Goal: Contribute content: Add original content to the website for others to see

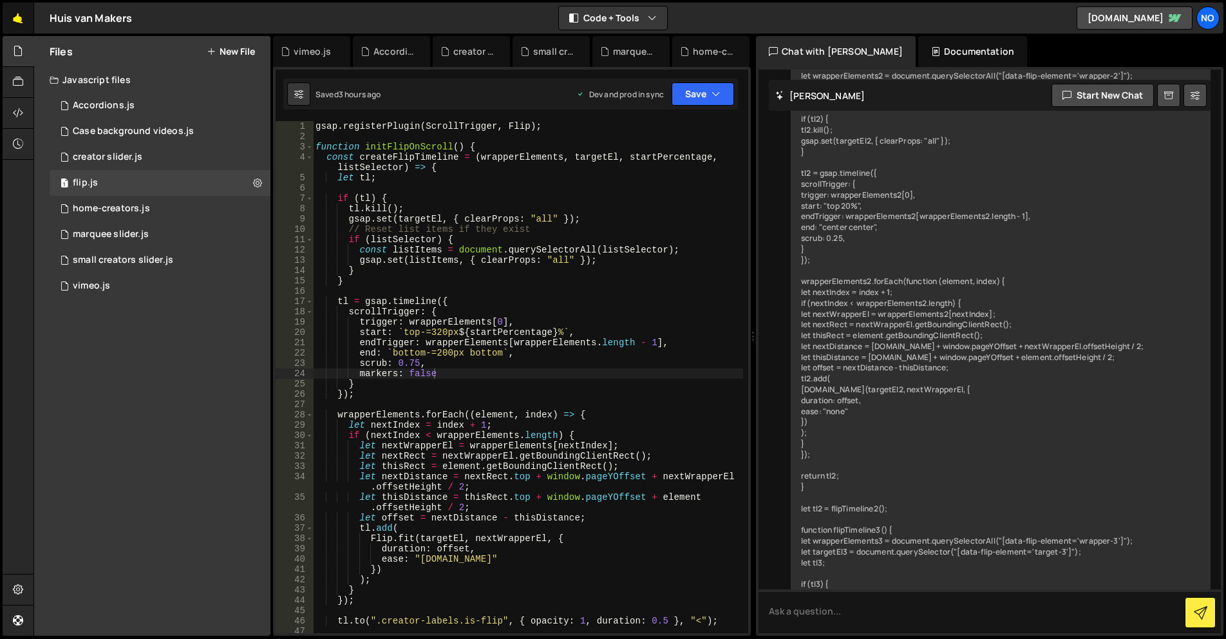
click at [15, 19] on link "🤙" at bounding box center [19, 18] width 32 height 31
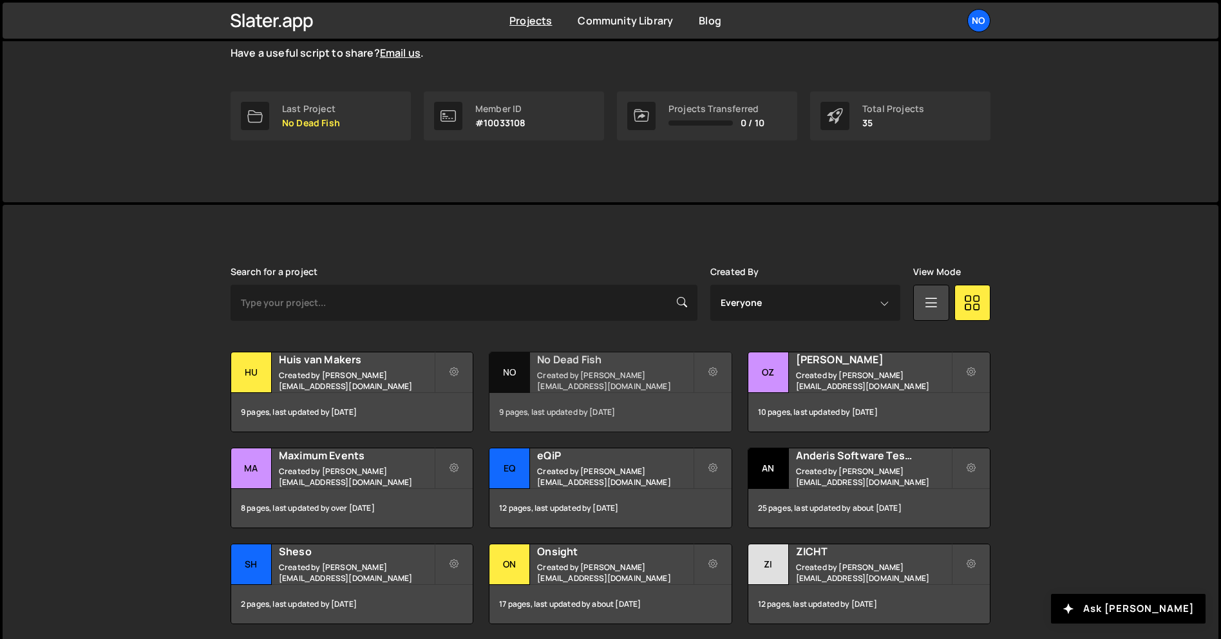
scroll to position [193, 0]
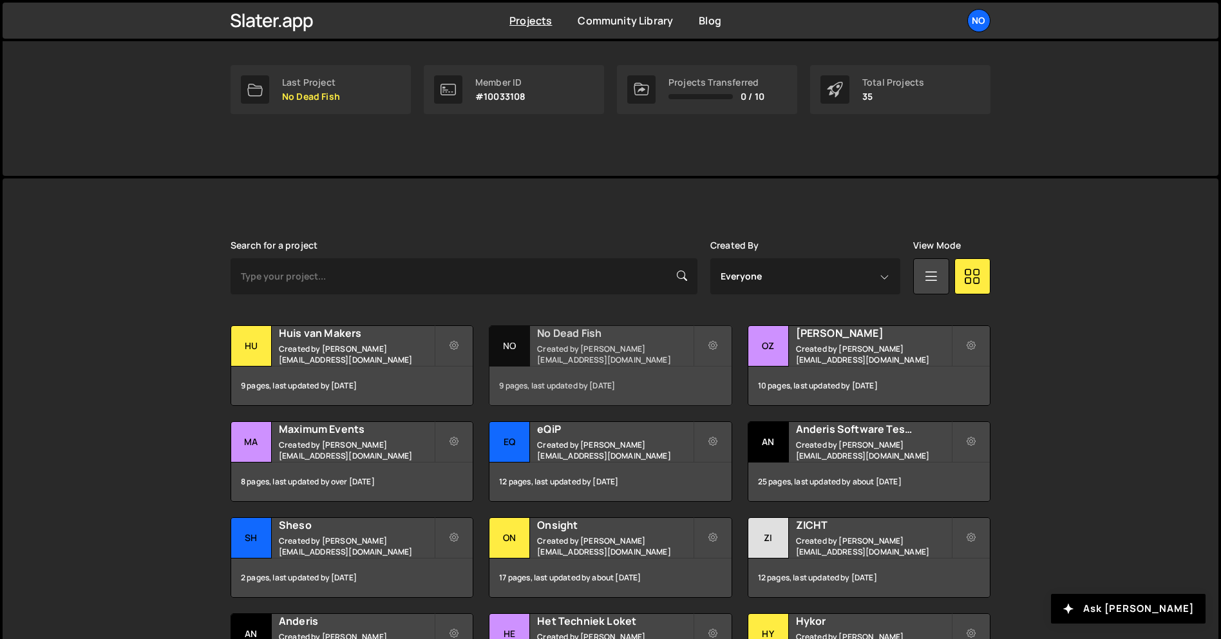
click at [584, 339] on h2 "No Dead Fish" at bounding box center [614, 333] width 155 height 14
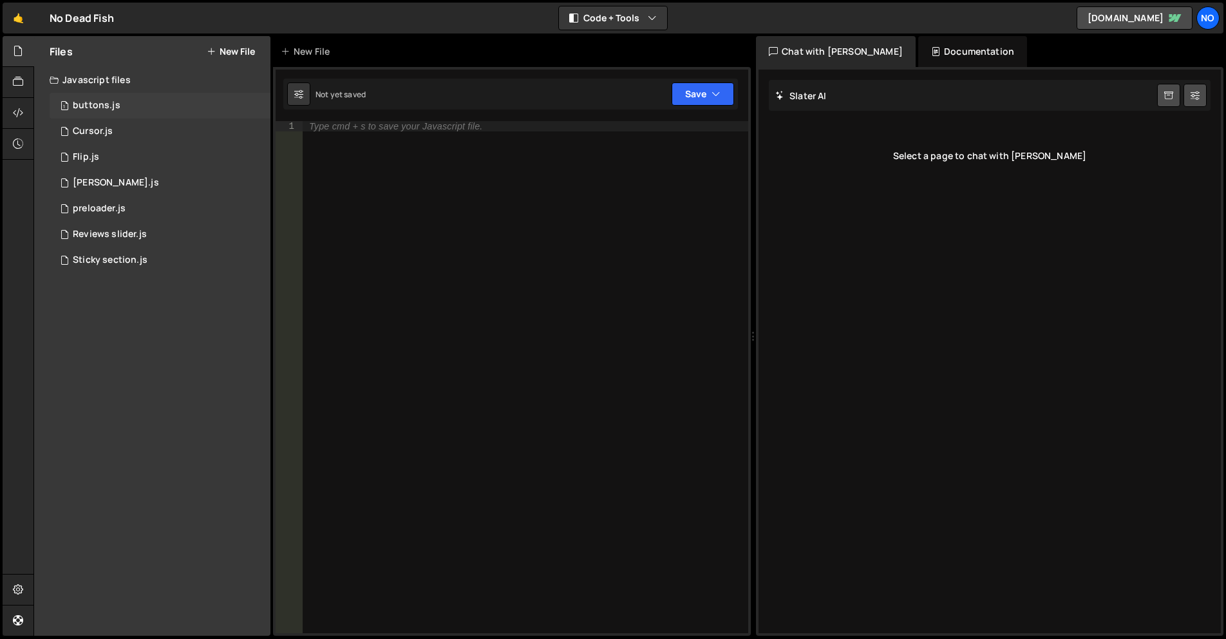
drag, startPoint x: 124, startPoint y: 108, endPoint x: 127, endPoint y: 117, distance: 10.0
click at [124, 108] on div "1 buttons.js 0" at bounding box center [160, 106] width 221 height 26
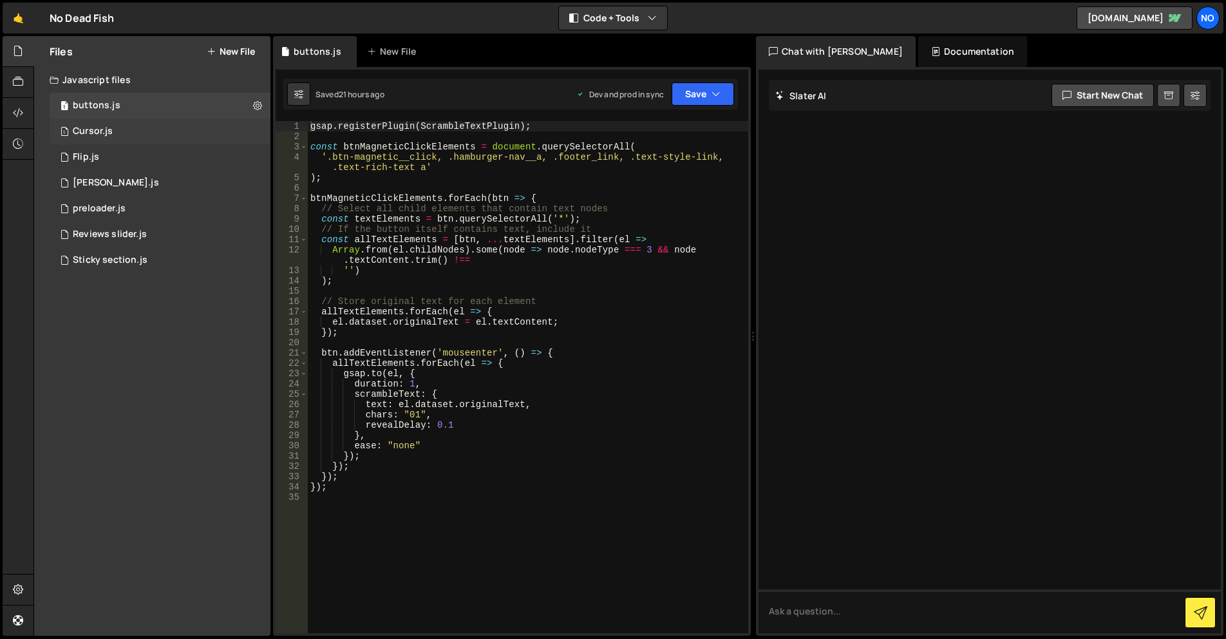
click at [126, 128] on div "1 Cursor.js 0" at bounding box center [160, 132] width 221 height 26
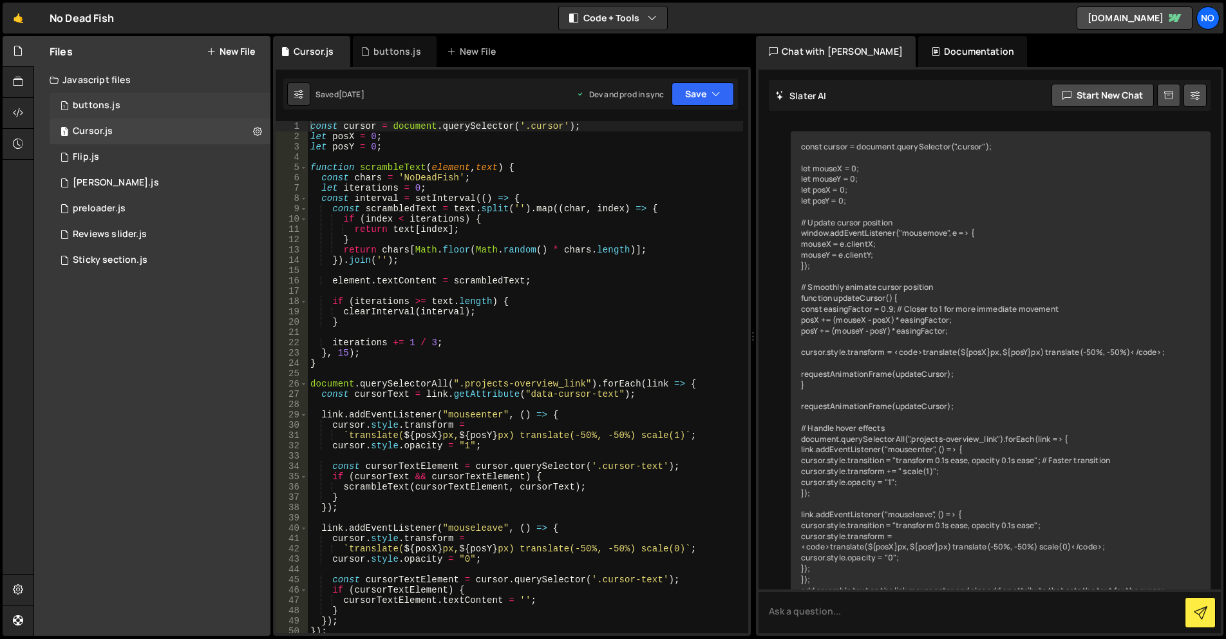
click at [131, 110] on div "1 buttons.js 0" at bounding box center [160, 106] width 221 height 26
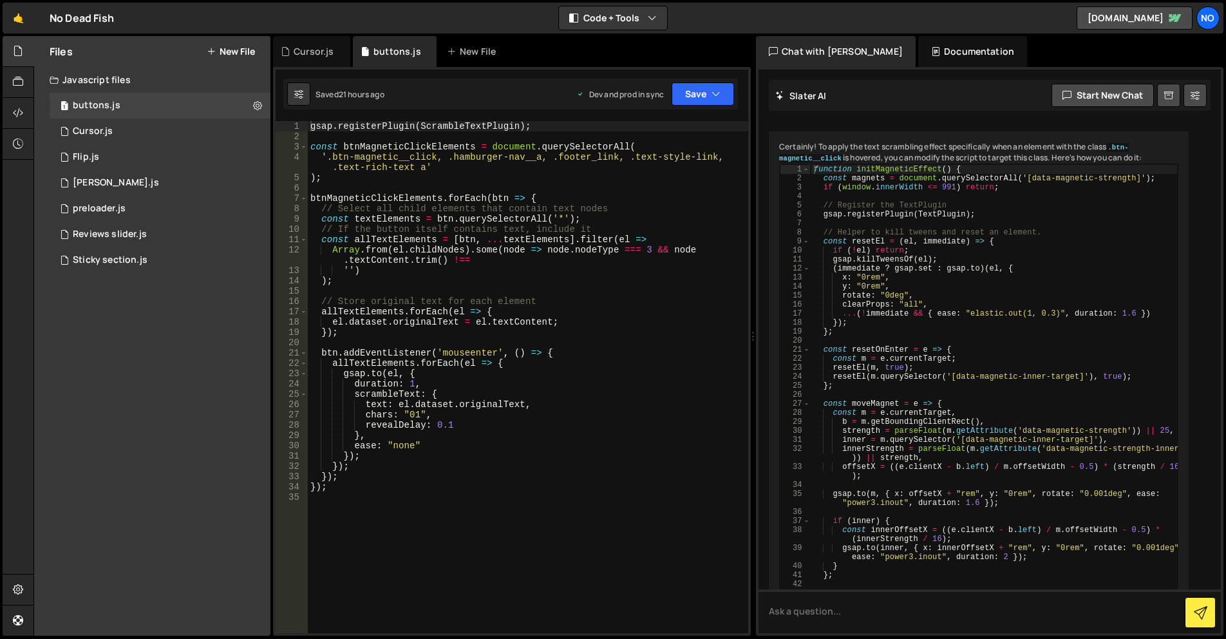
scroll to position [13785, 0]
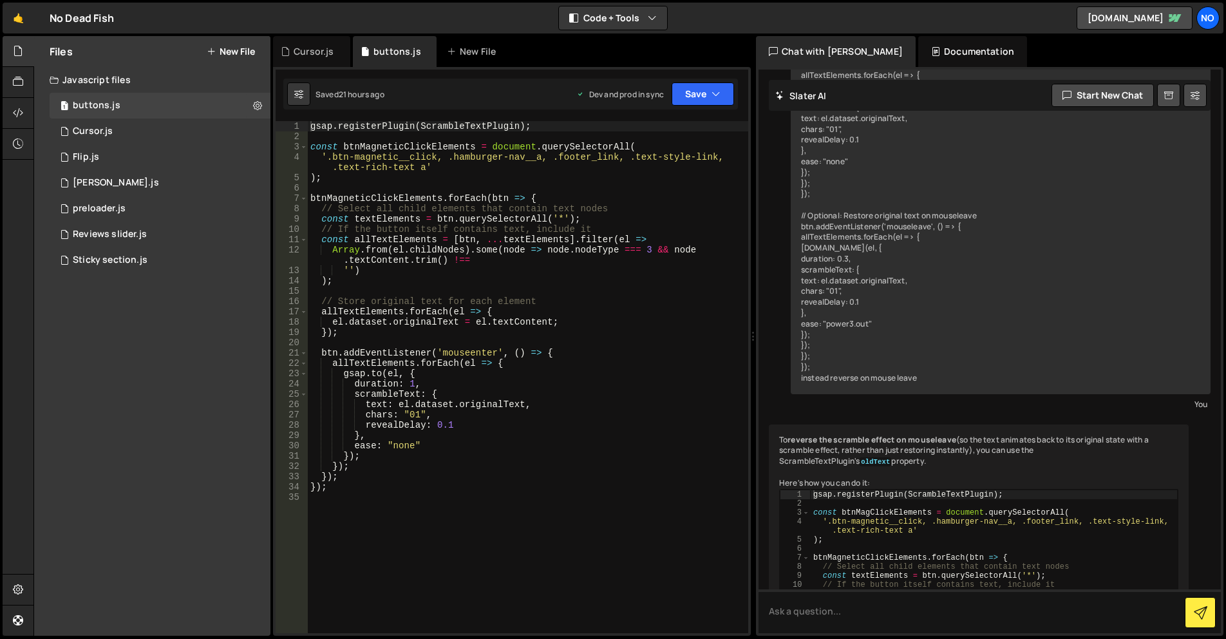
click at [368, 491] on div "gsap . registerPlugin ( ScrambleTextPlugin ) ; const btnMagneticClickElements =…" at bounding box center [528, 387] width 441 height 533
type textarea "});"
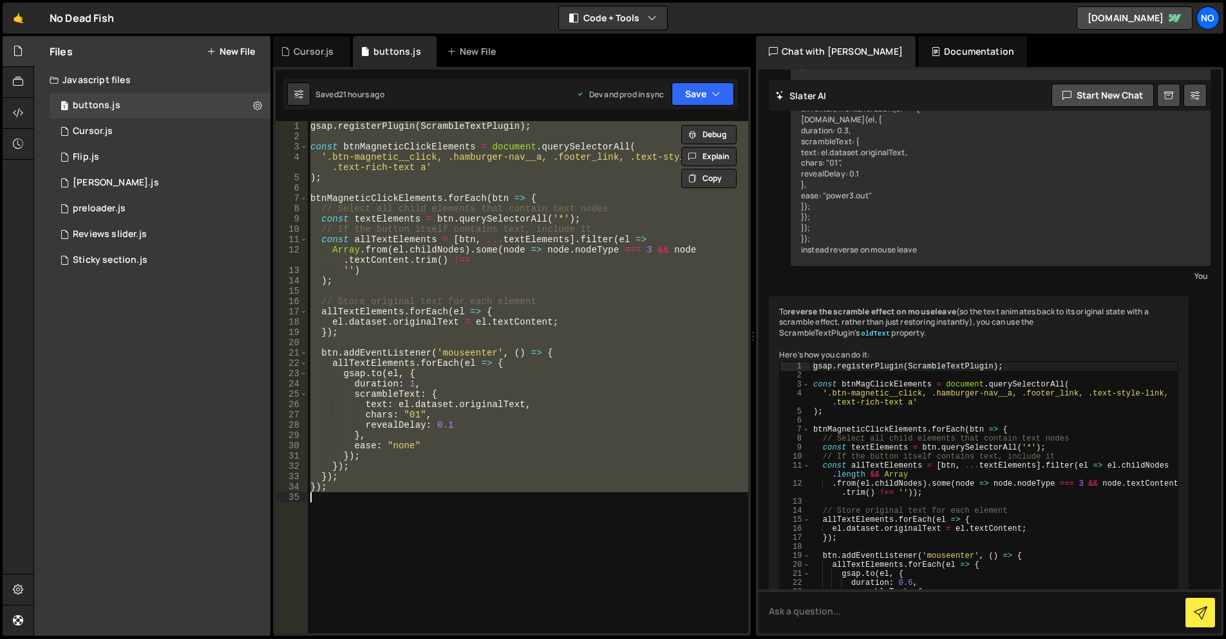
scroll to position [13914, 0]
click at [834, 605] on textarea at bounding box center [990, 611] width 463 height 44
paste textarea "gsap.registerPlugin(ScrambleTextPlugin); const btnMagneticClickElements = docum…"
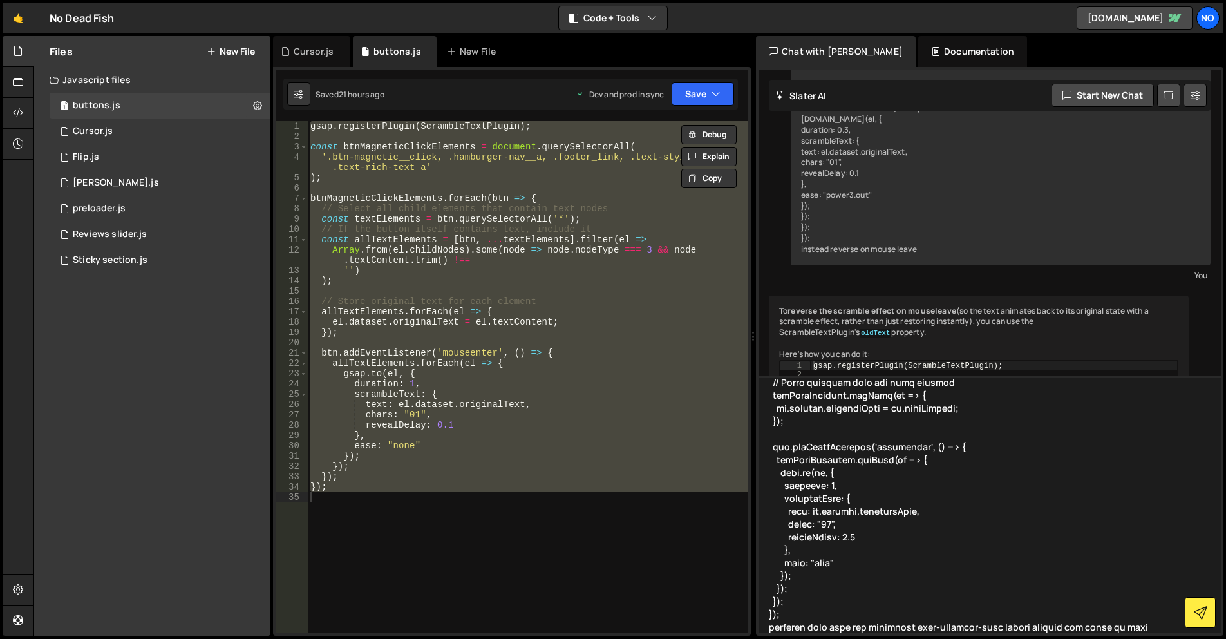
scroll to position [234, 0]
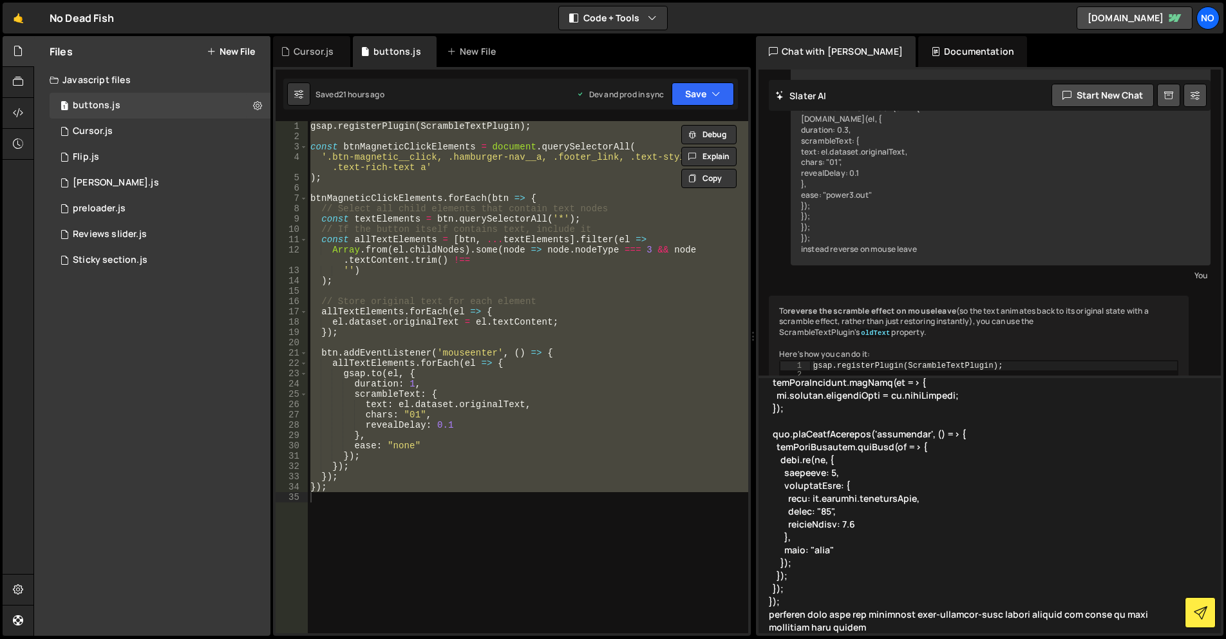
type textarea "gsap.registerPlugin(ScrambleTextPlugin); const btnMagneticClickElements = docum…"
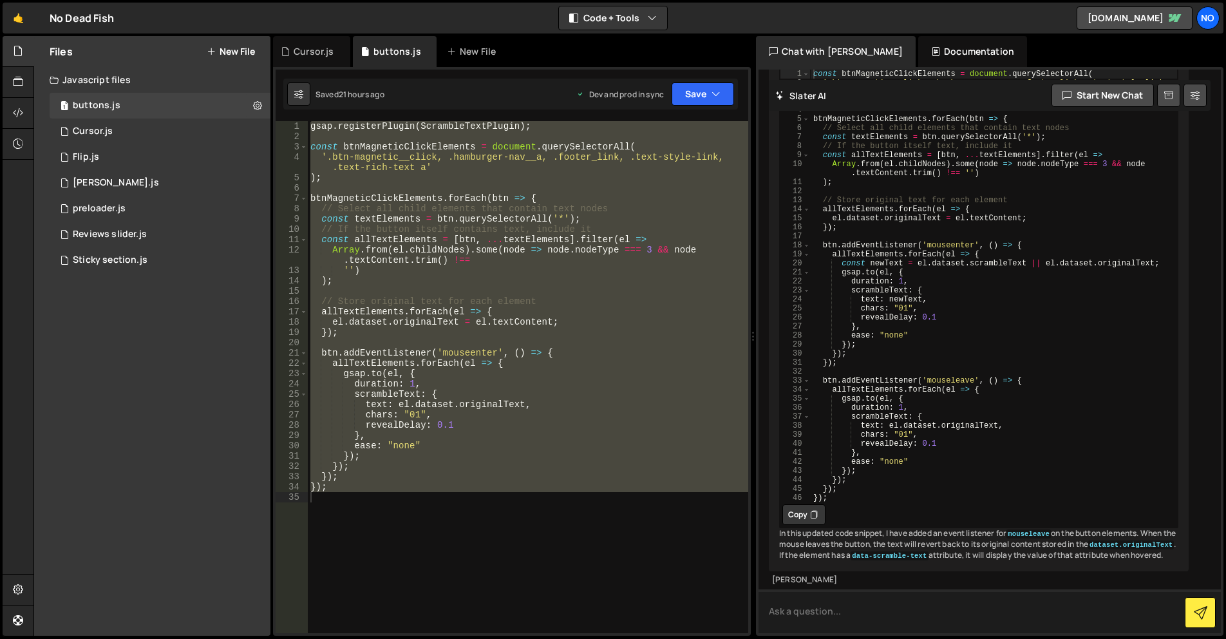
scroll to position [19088, 0]
click at [802, 504] on button "Copy" at bounding box center [804, 514] width 43 height 21
click at [608, 434] on div "gsap . registerPlugin ( ScrambleTextPlugin ) ; const btnMagneticClickElements =…" at bounding box center [528, 377] width 441 height 512
paste textarea
type textarea "});"
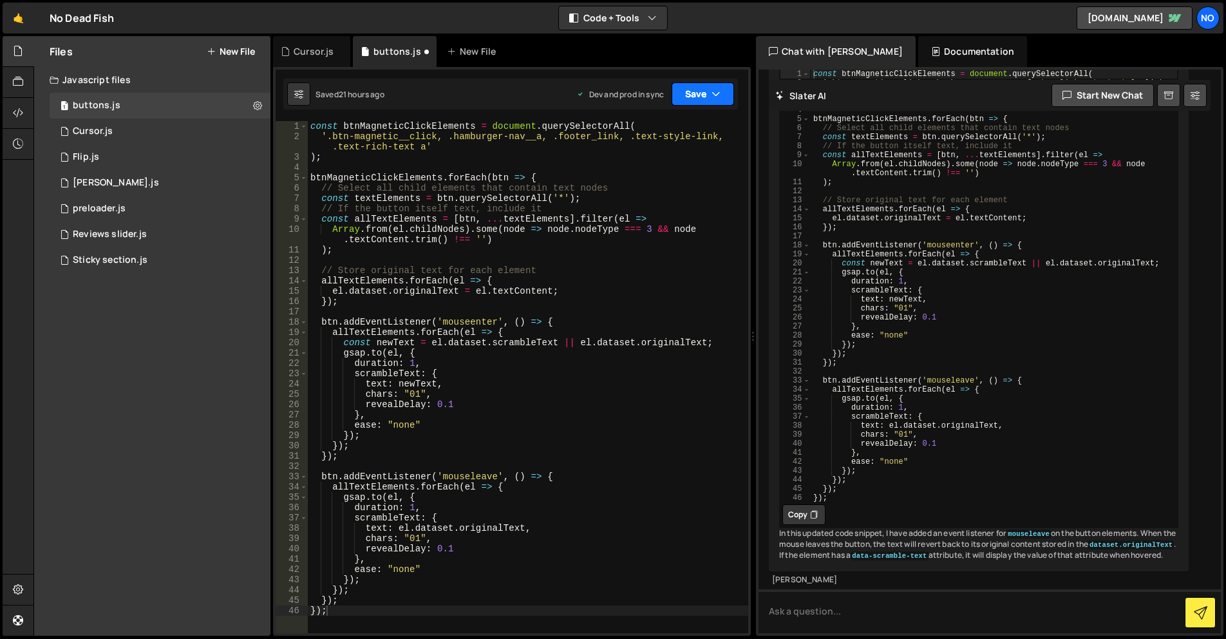
click at [684, 90] on button "Save" at bounding box center [703, 93] width 62 height 23
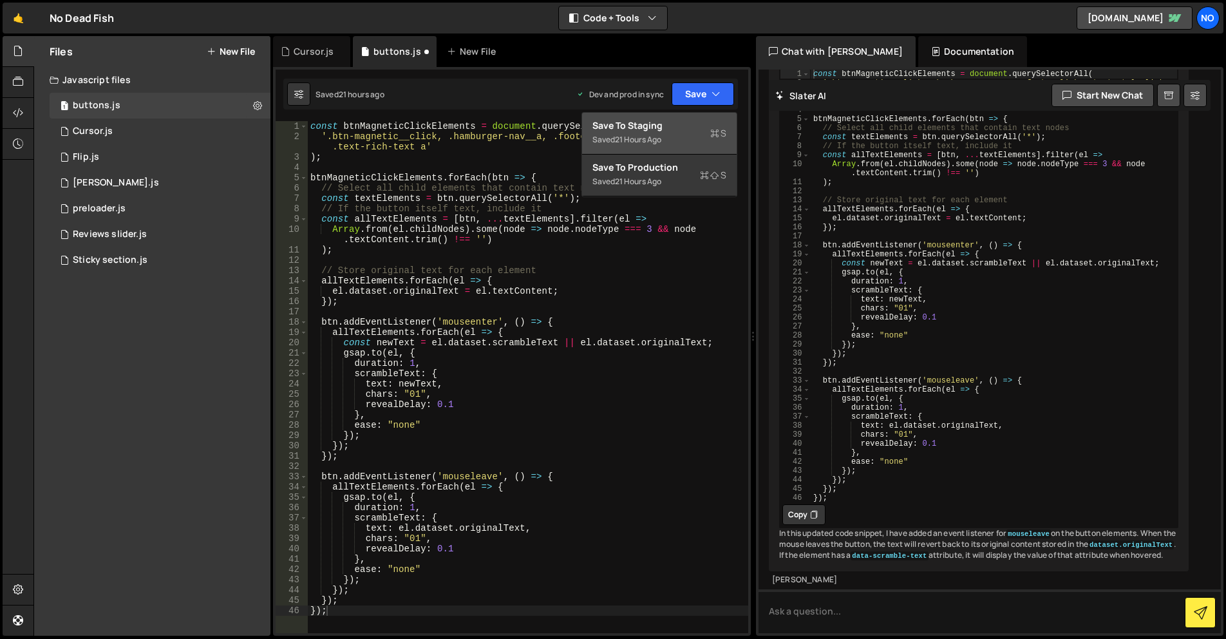
click at [671, 120] on div "Save to Staging S" at bounding box center [660, 125] width 134 height 13
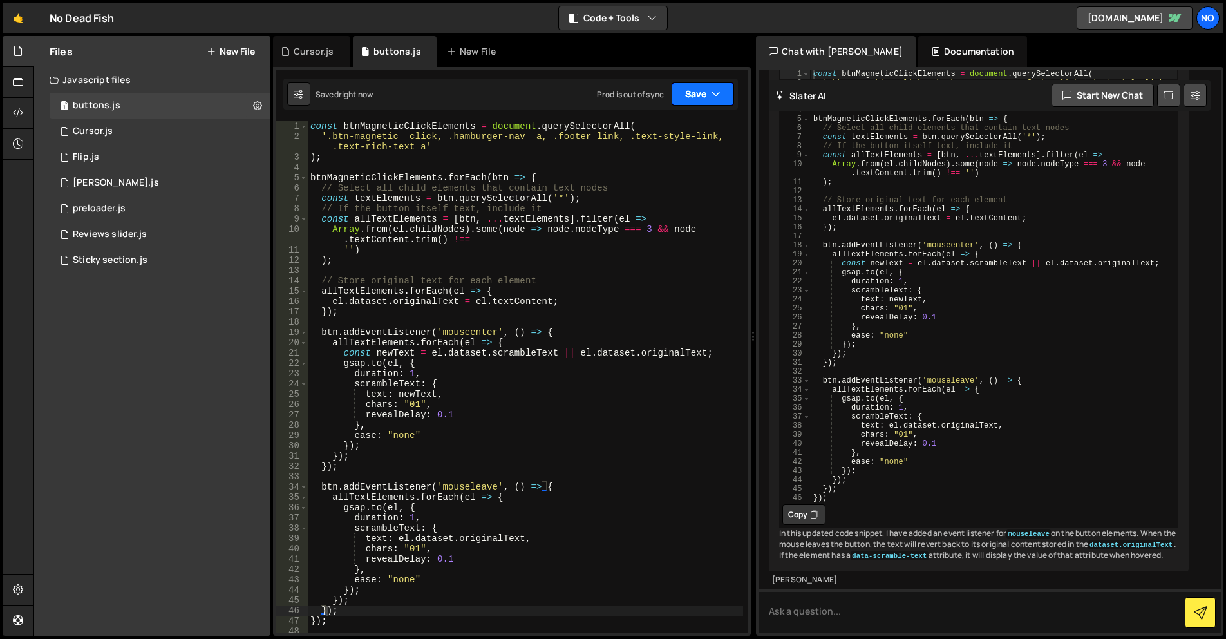
drag, startPoint x: 704, startPoint y: 93, endPoint x: 681, endPoint y: 151, distance: 62.4
click at [704, 93] on button "Save" at bounding box center [703, 93] width 62 height 23
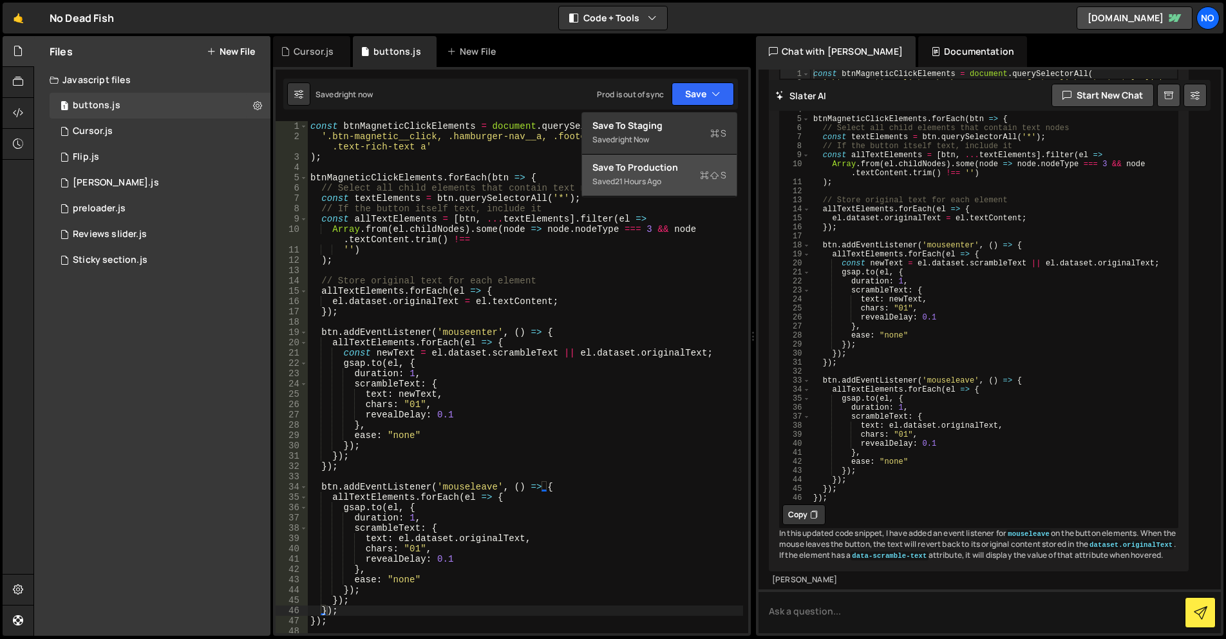
click at [667, 181] on div "Saved 21 hours ago" at bounding box center [660, 181] width 134 height 15
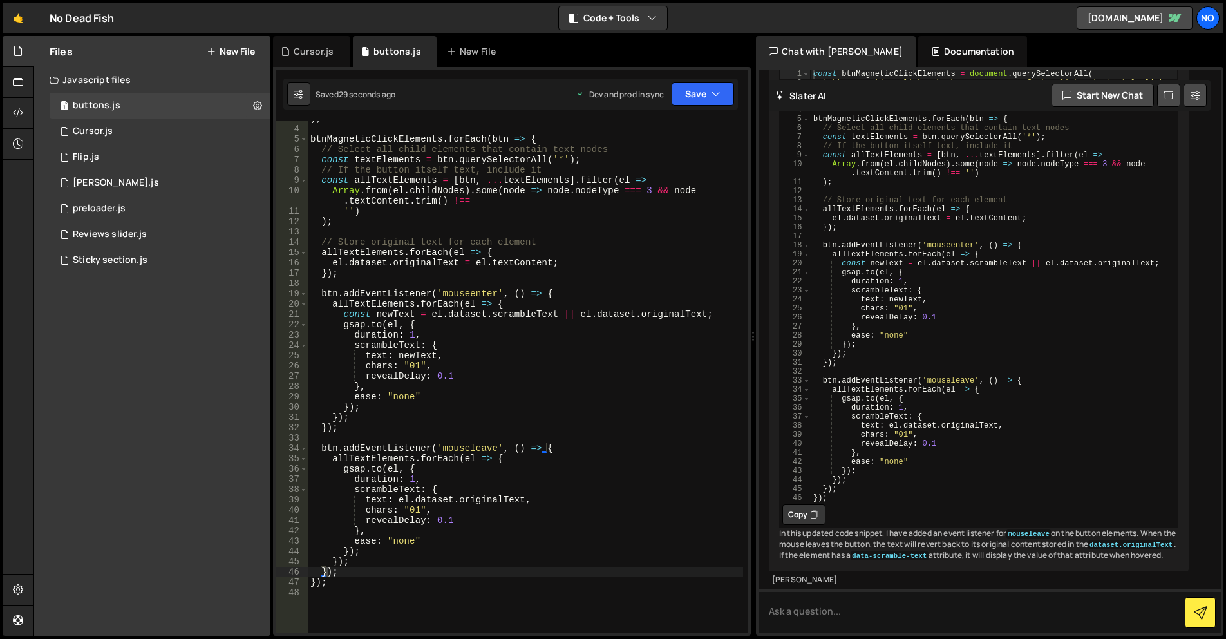
scroll to position [18959, 0]
type textarea "Array.from(el.childNodes).some(node => node.nodeType === 3 && node.textContent.…"
click at [1156, 256] on div "const btnMagneticClickElements = document . querySelectorAll ( '.btn-magnetic__…" at bounding box center [994, 294] width 368 height 451
drag, startPoint x: 812, startPoint y: 481, endPoint x: 709, endPoint y: 482, distance: 103.1
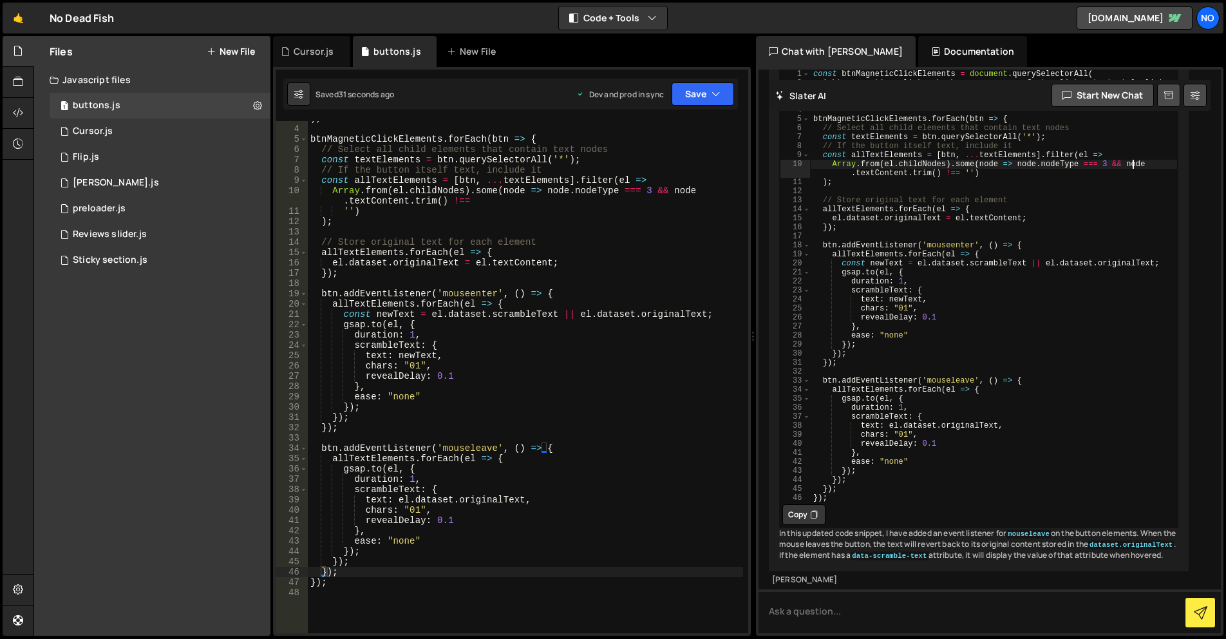
click at [812, 508] on icon at bounding box center [814, 514] width 8 height 13
click at [519, 461] on div ") ; btnMagneticClickElements . forEach ( btn => { // Select all child elements …" at bounding box center [525, 379] width 435 height 533
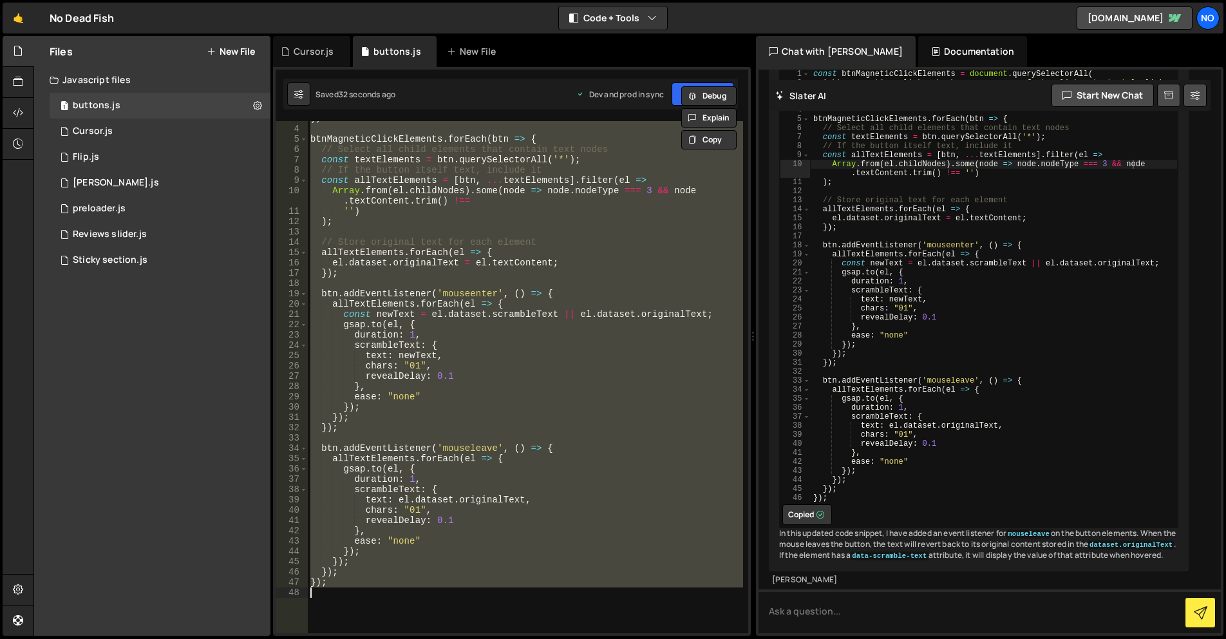
paste textarea
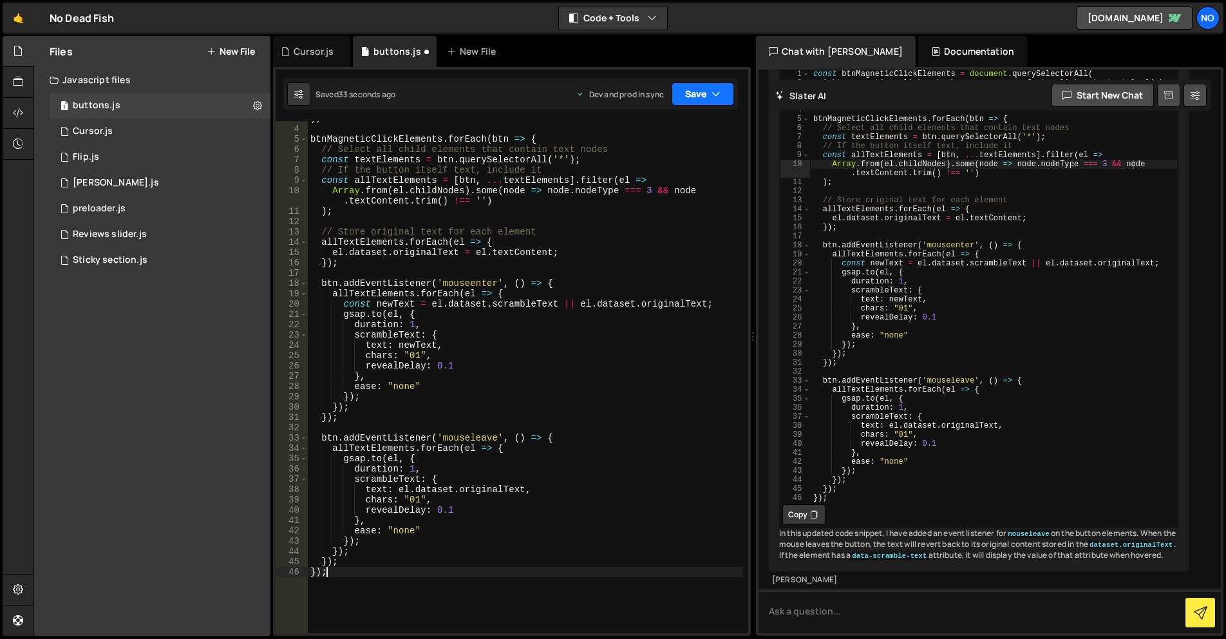
click at [683, 88] on button "Save" at bounding box center [703, 93] width 62 height 23
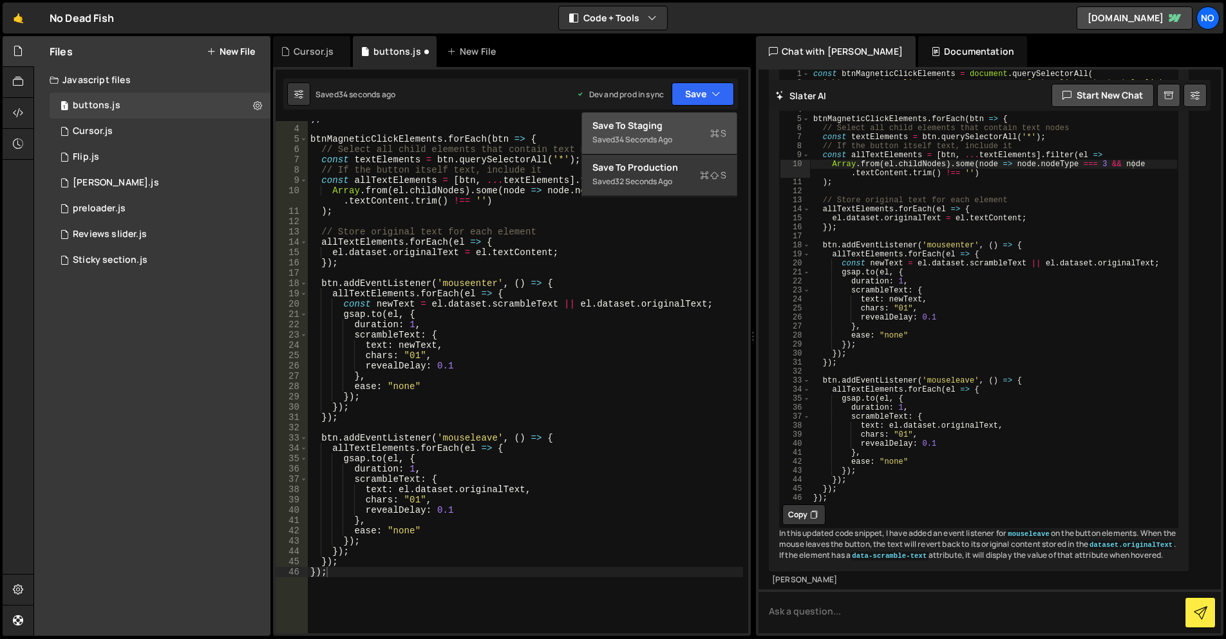
click at [688, 121] on div "Save to Staging S" at bounding box center [660, 125] width 134 height 13
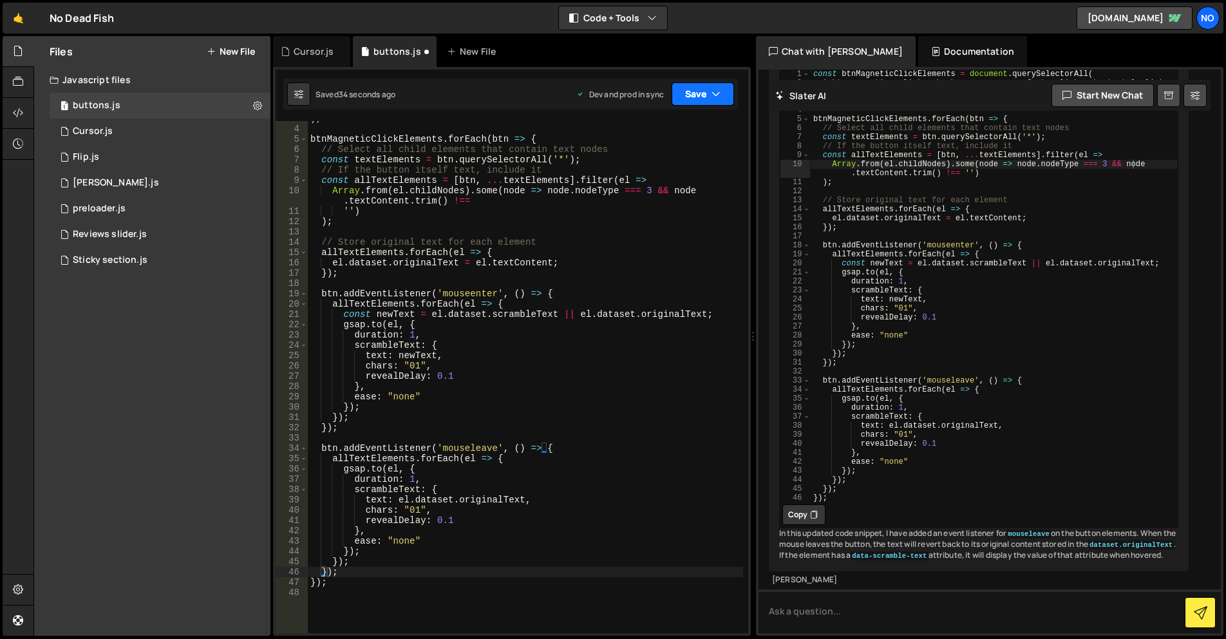
drag, startPoint x: 702, startPoint y: 93, endPoint x: 685, endPoint y: 169, distance: 78.6
click at [702, 93] on button "Save" at bounding box center [703, 93] width 62 height 23
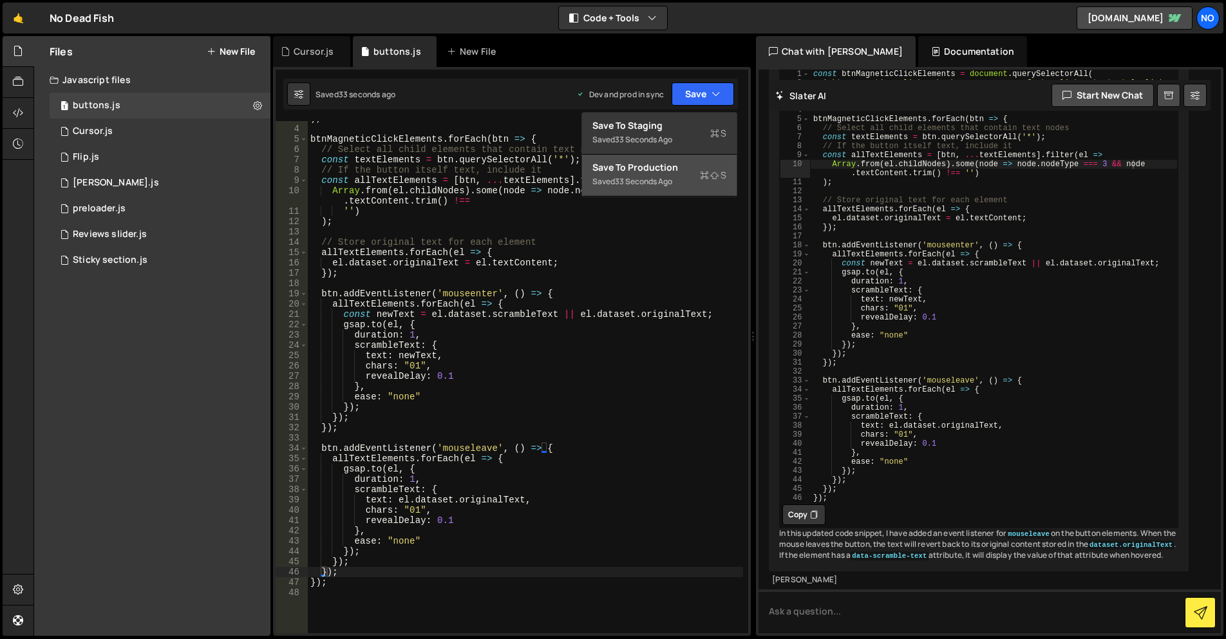
click at [678, 188] on div "Saved 33 seconds ago" at bounding box center [660, 181] width 134 height 15
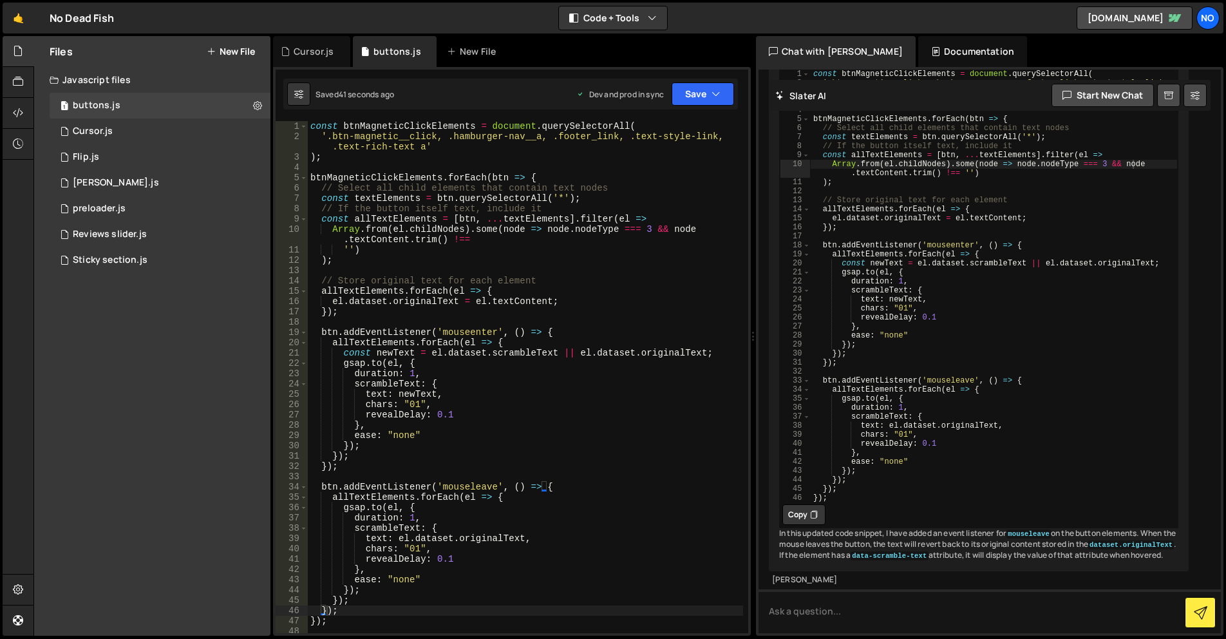
scroll to position [0, 0]
click at [575, 265] on div "const btnMagneticClickElements = document . querySelectorAll ( '.btn-magnetic__…" at bounding box center [525, 387] width 435 height 533
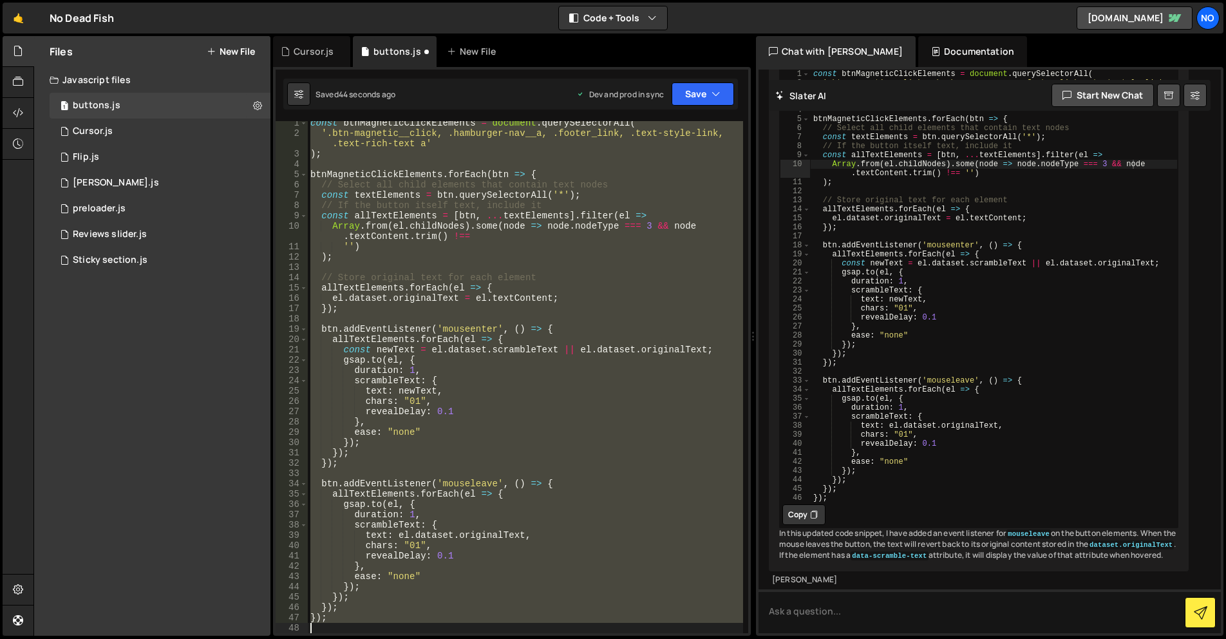
scroll to position [3, 0]
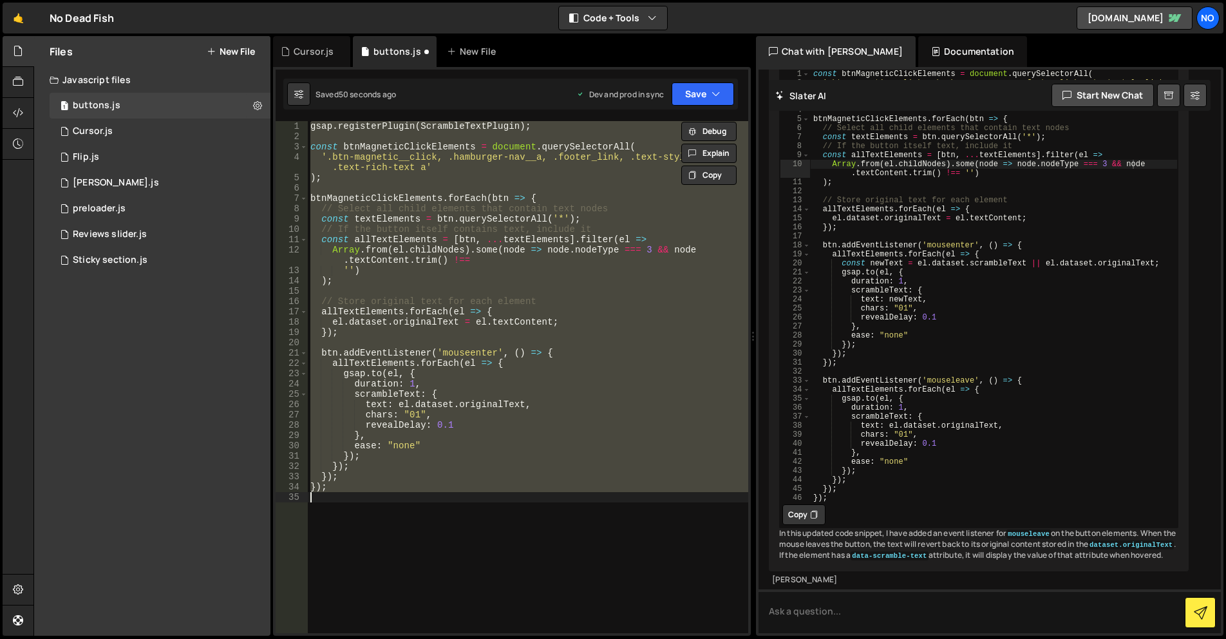
drag, startPoint x: 560, startPoint y: 269, endPoint x: 577, endPoint y: 321, distance: 54.4
click at [560, 269] on div "gsap . registerPlugin ( ScrambleTextPlugin ) ; const btnMagneticClickElements =…" at bounding box center [528, 377] width 441 height 512
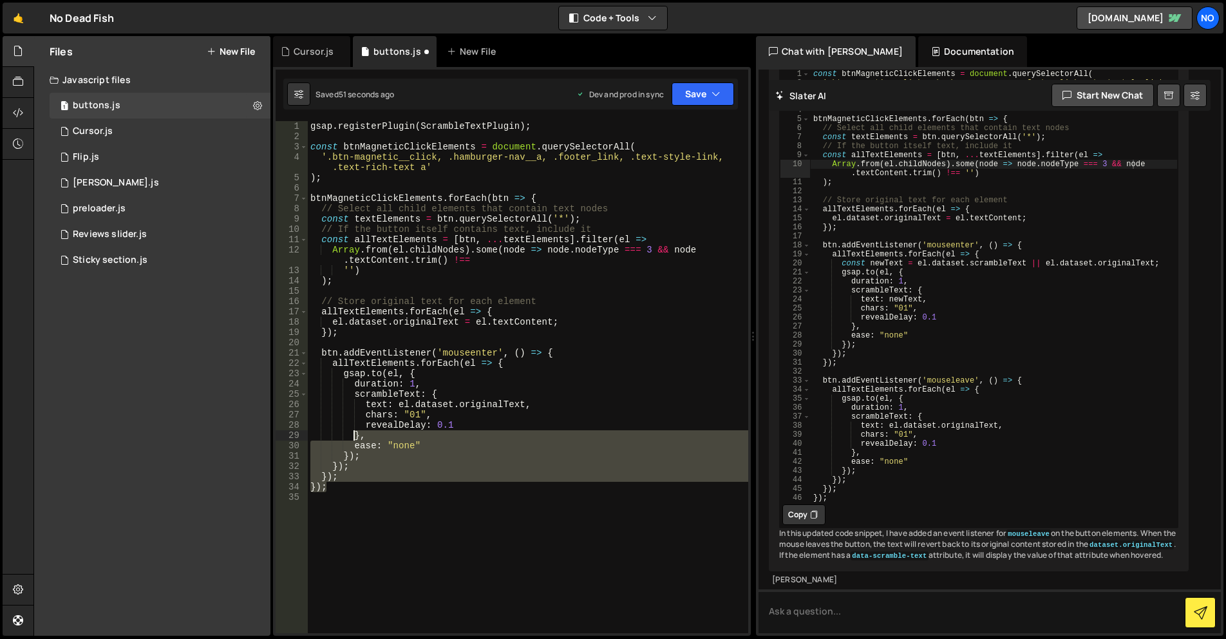
drag, startPoint x: 390, startPoint y: 479, endPoint x: 817, endPoint y: 490, distance: 427.2
click at [342, 409] on div "gsap . registerPlugin ( ScrambleTextPlugin ) ; const btnMagneticClickElements =…" at bounding box center [528, 387] width 441 height 533
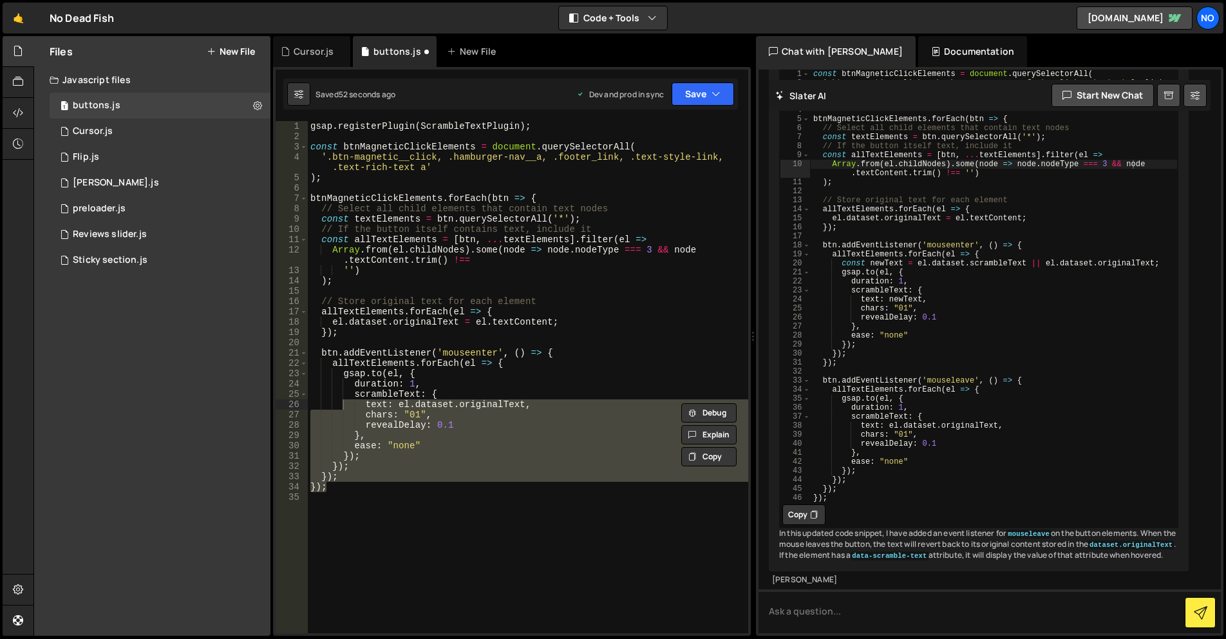
click at [796, 504] on button "Copy" at bounding box center [804, 514] width 43 height 21
click at [542, 457] on div "gsap . registerPlugin ( ScrambleTextPlugin ) ; const btnMagneticClickElements =…" at bounding box center [528, 377] width 441 height 512
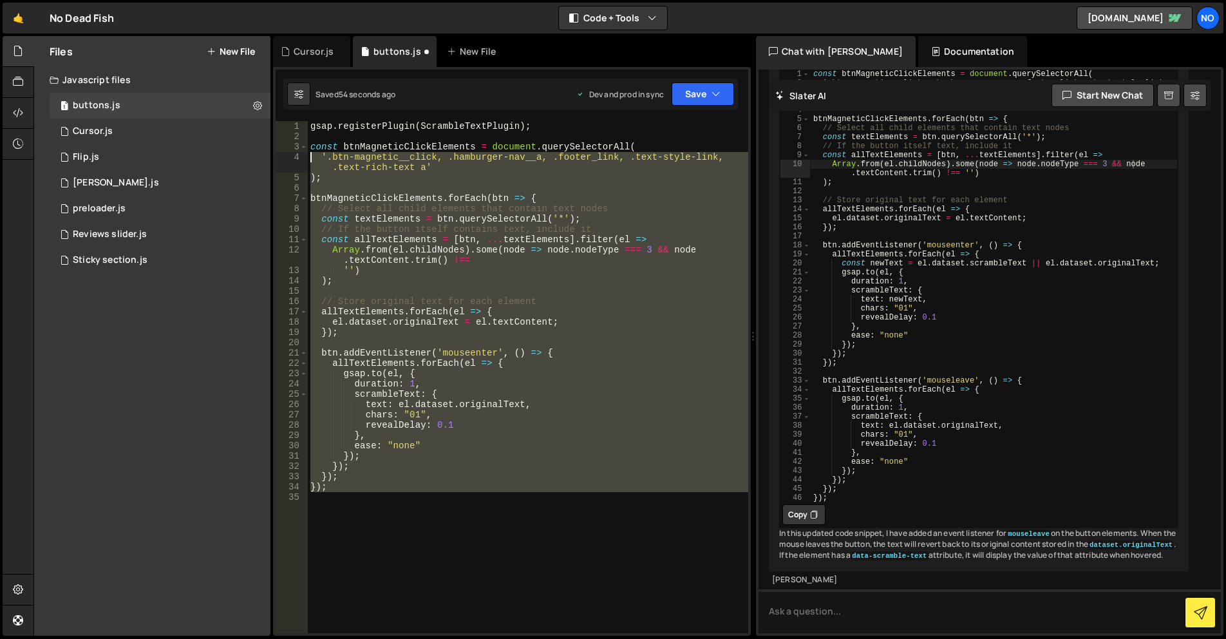
drag, startPoint x: 354, startPoint y: 504, endPoint x: 280, endPoint y: 147, distance: 364.5
click at [280, 148] on div "}); 1 2 3 4 5 6 7 8 9 10 11 12 13 14 15 16 17 18 19 20 21 22 23 24 25 26 27 28 …" at bounding box center [512, 377] width 473 height 512
paste textarea "});"
type textarea "});"
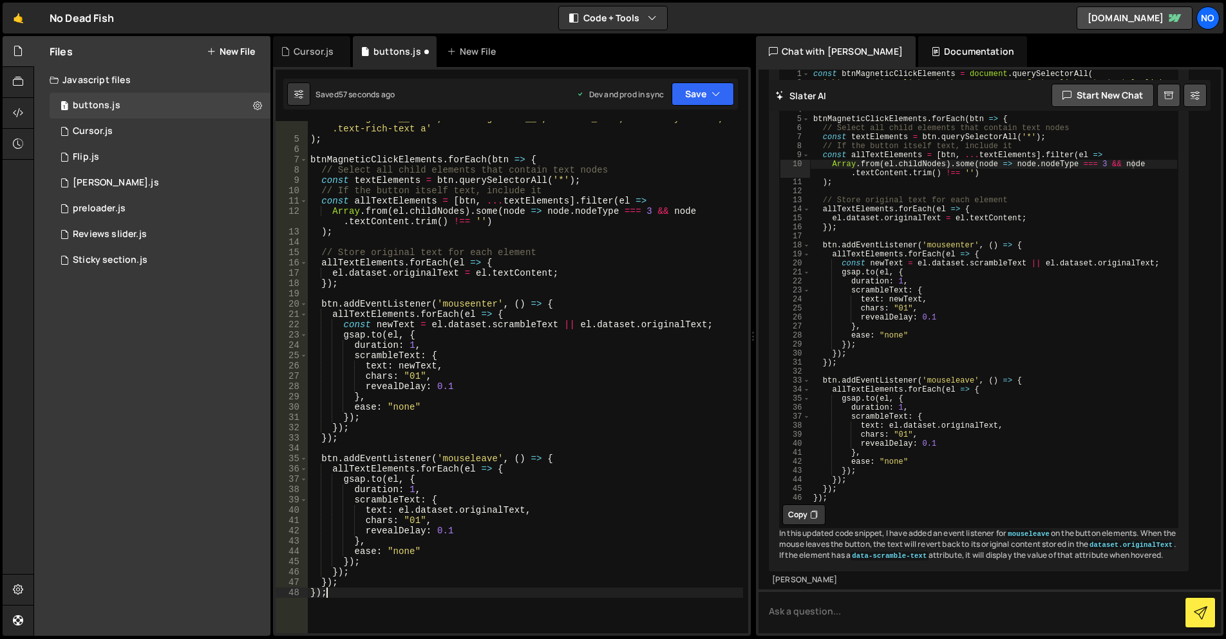
scroll to position [77, 0]
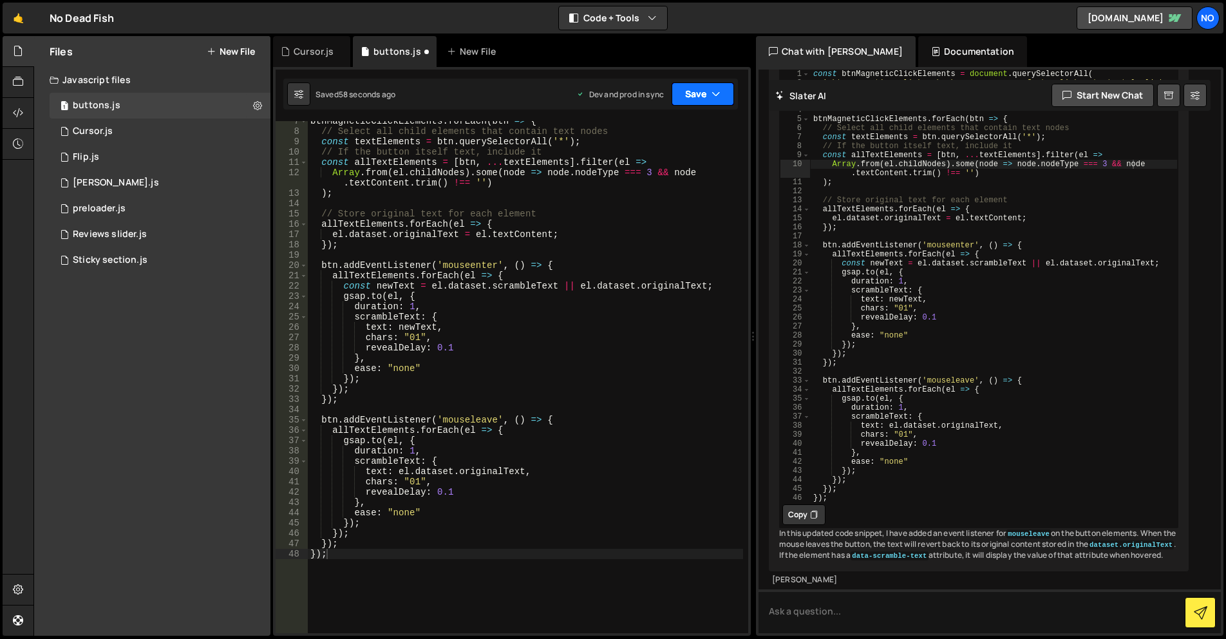
click at [687, 92] on button "Save" at bounding box center [703, 93] width 62 height 23
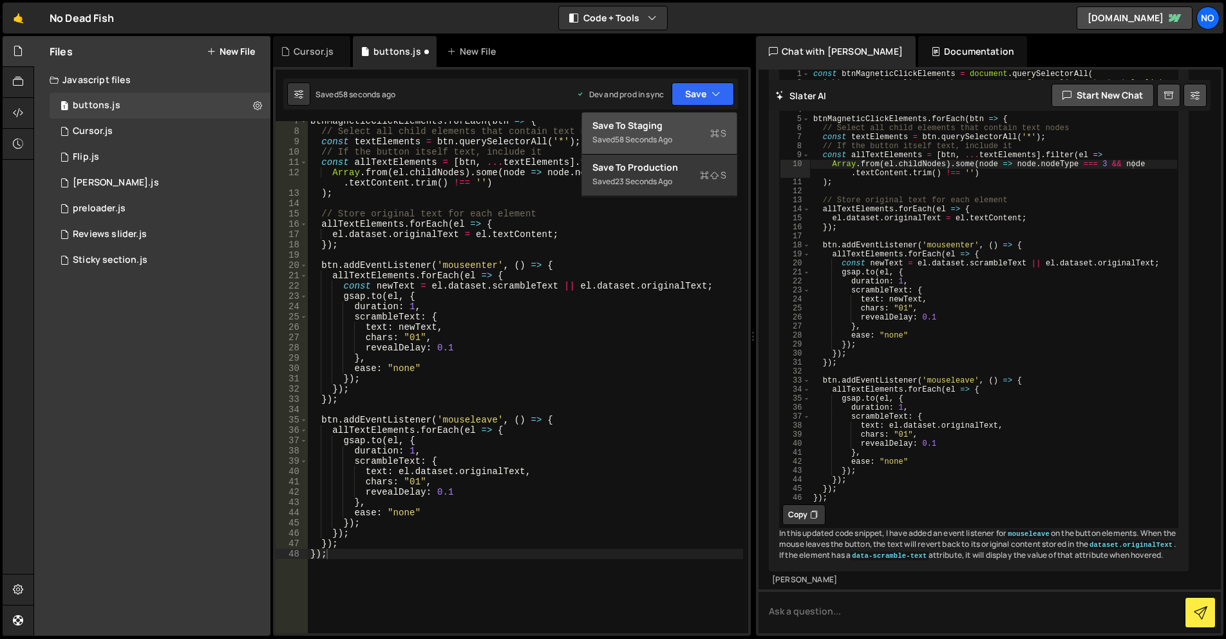
click at [680, 121] on div "Save to Staging S" at bounding box center [660, 125] width 134 height 13
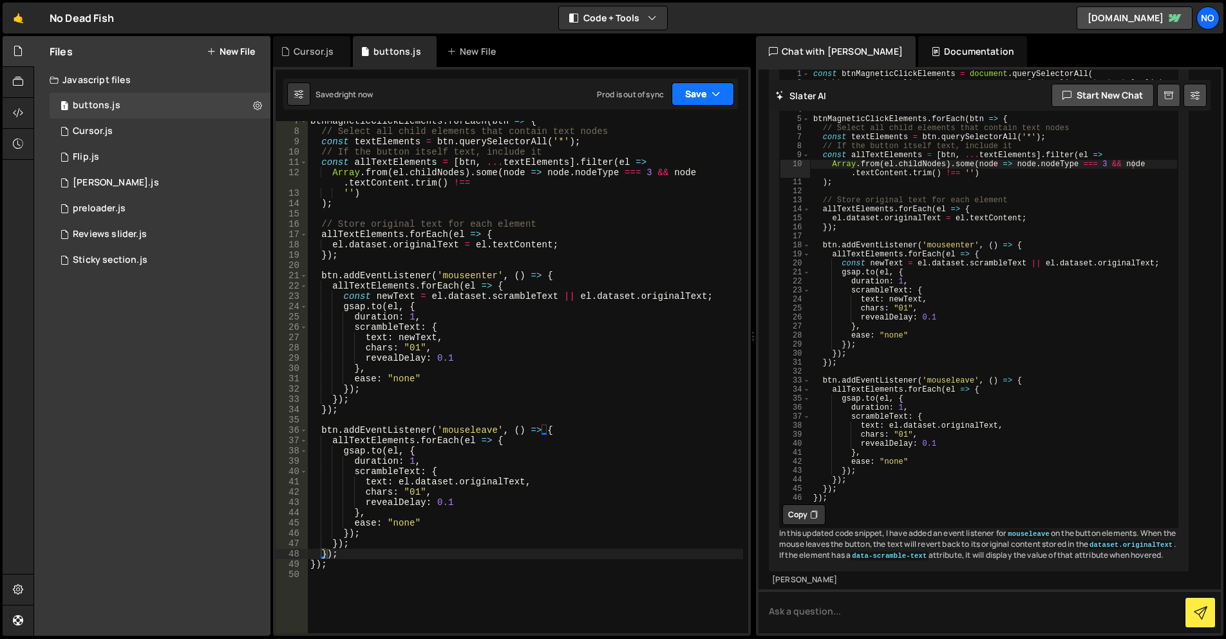
click at [696, 103] on button "Save" at bounding box center [703, 93] width 62 height 23
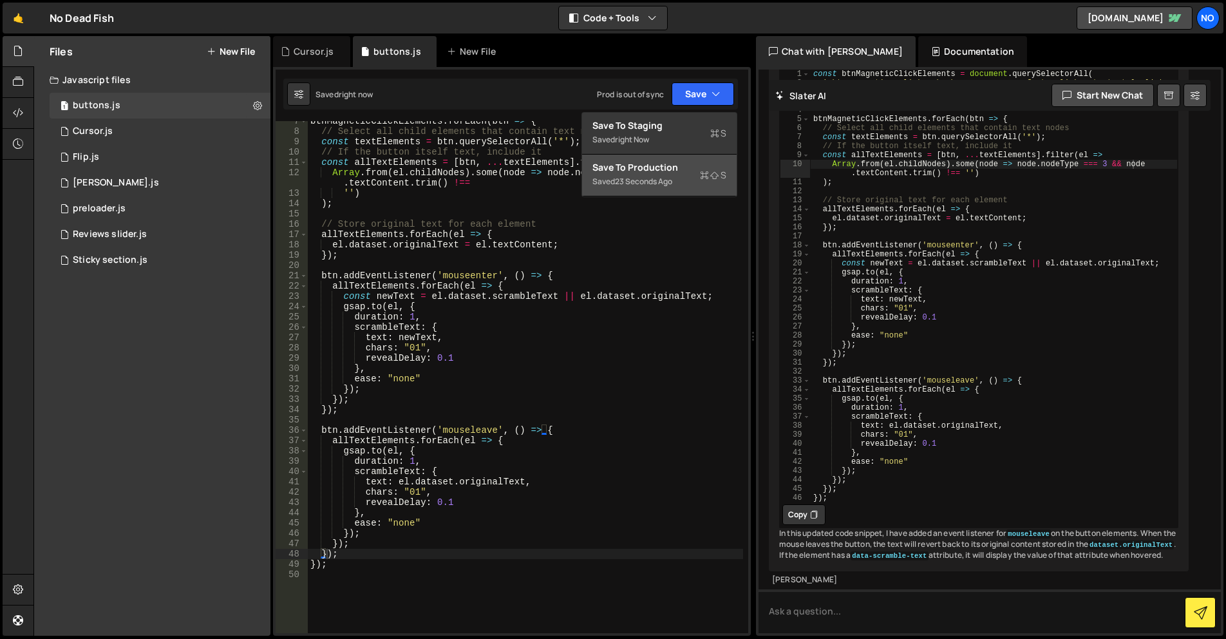
click at [687, 170] on div "Save to Production S" at bounding box center [660, 167] width 134 height 13
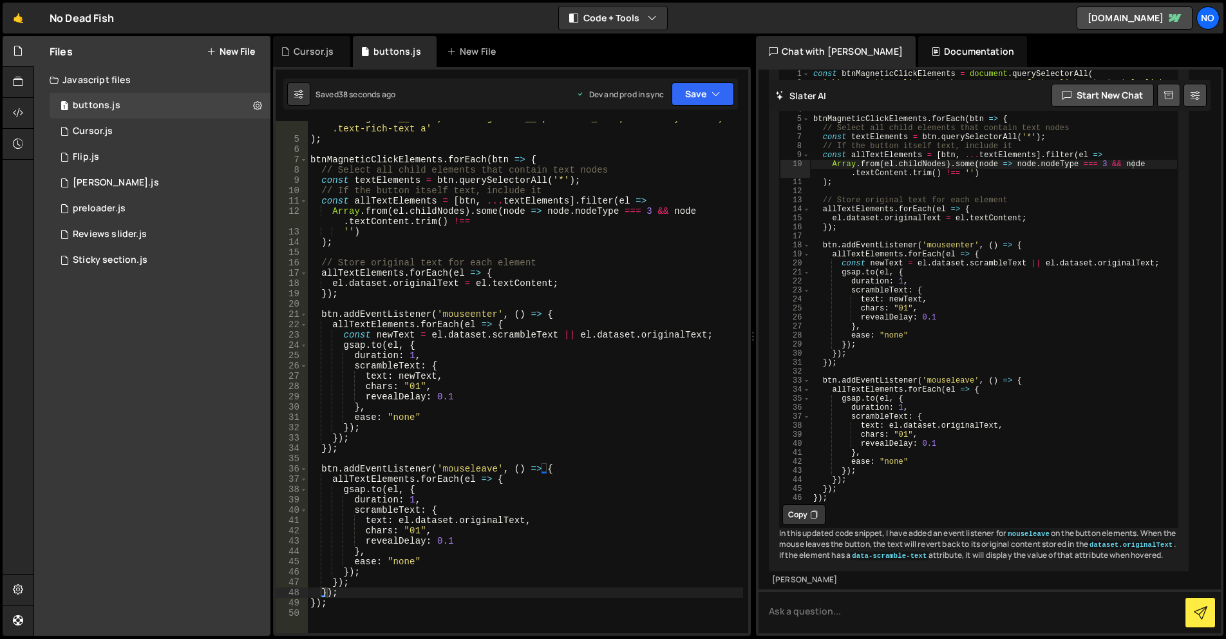
scroll to position [19088, 0]
drag, startPoint x: 837, startPoint y: 618, endPoint x: 861, endPoint y: 602, distance: 28.4
click at [837, 616] on textarea at bounding box center [990, 611] width 463 height 44
type textarea "it does not read the attribute"
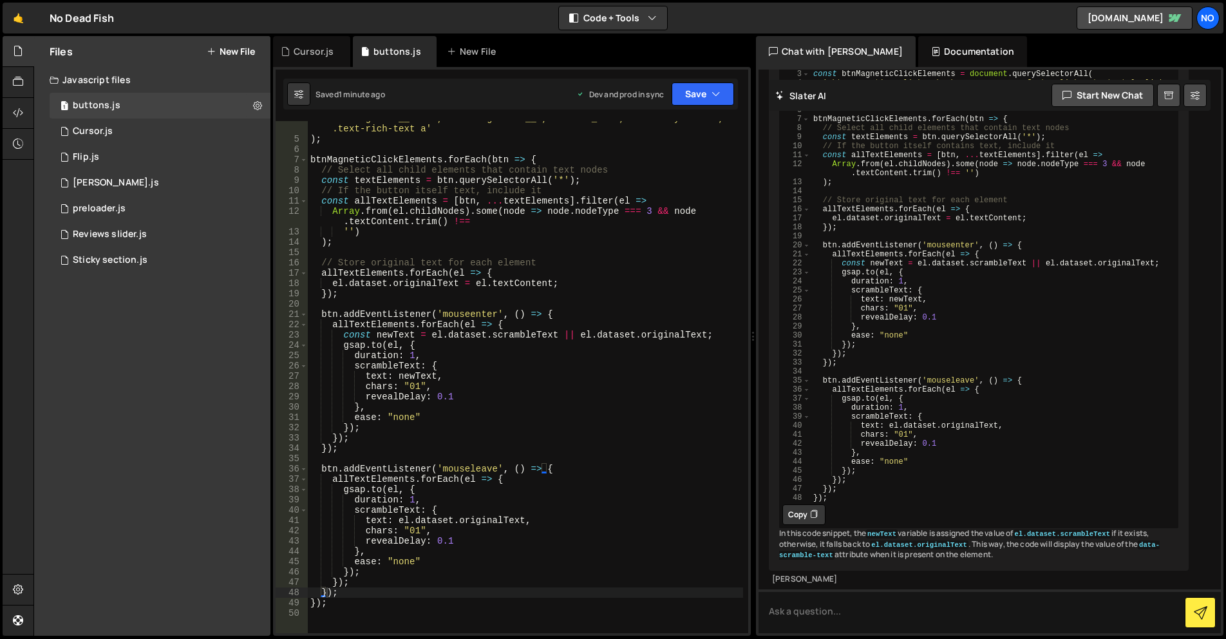
drag, startPoint x: 805, startPoint y: 494, endPoint x: 761, endPoint y: 494, distance: 43.8
click at [805, 504] on button "Copy" at bounding box center [804, 514] width 43 height 21
click at [490, 472] on div "'.btn-magnetic__click, .hamburger-nav__a, .footer_link, .text-style-link, .text…" at bounding box center [525, 384] width 435 height 543
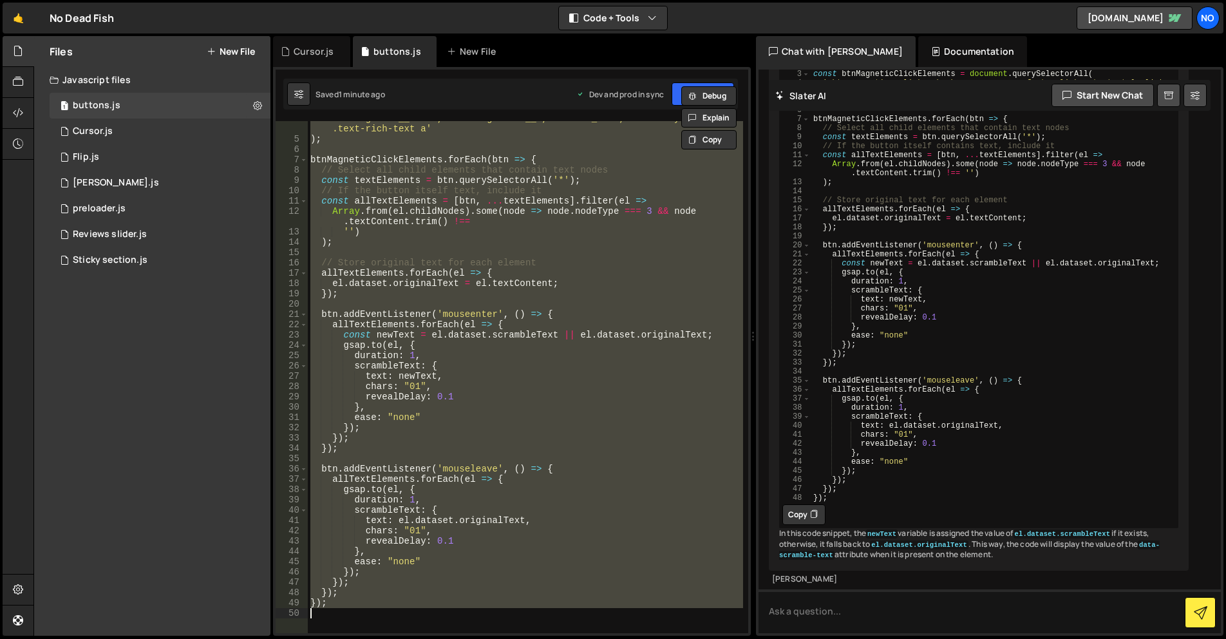
paste textarea
type textarea "});"
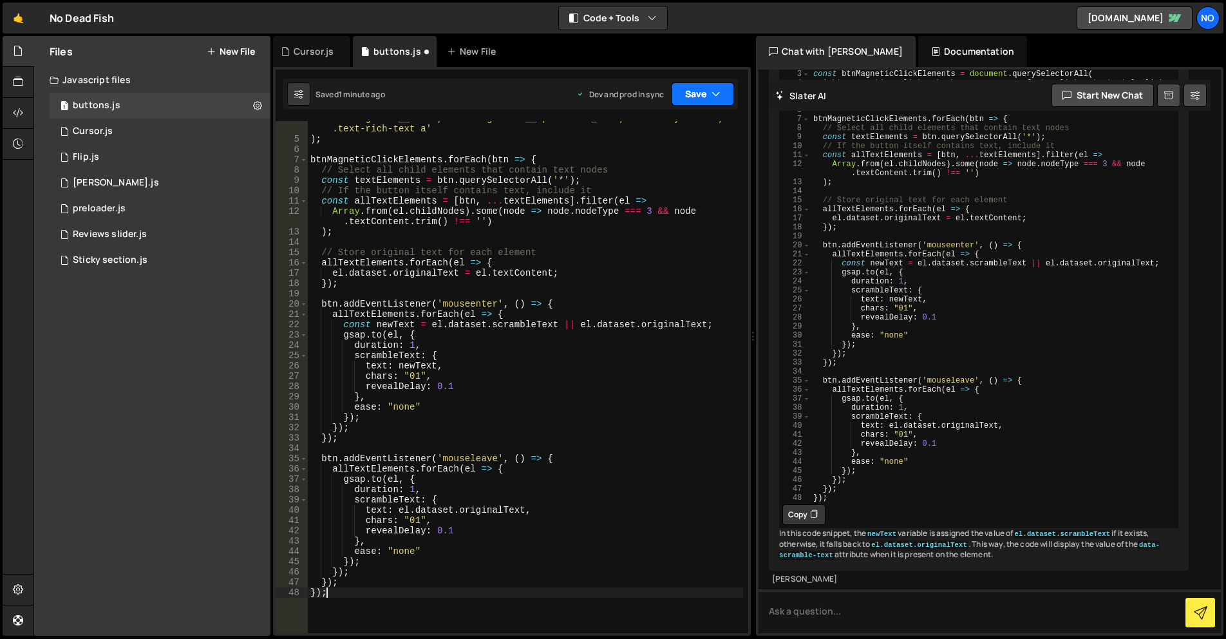
click at [684, 87] on button "Save" at bounding box center [703, 93] width 62 height 23
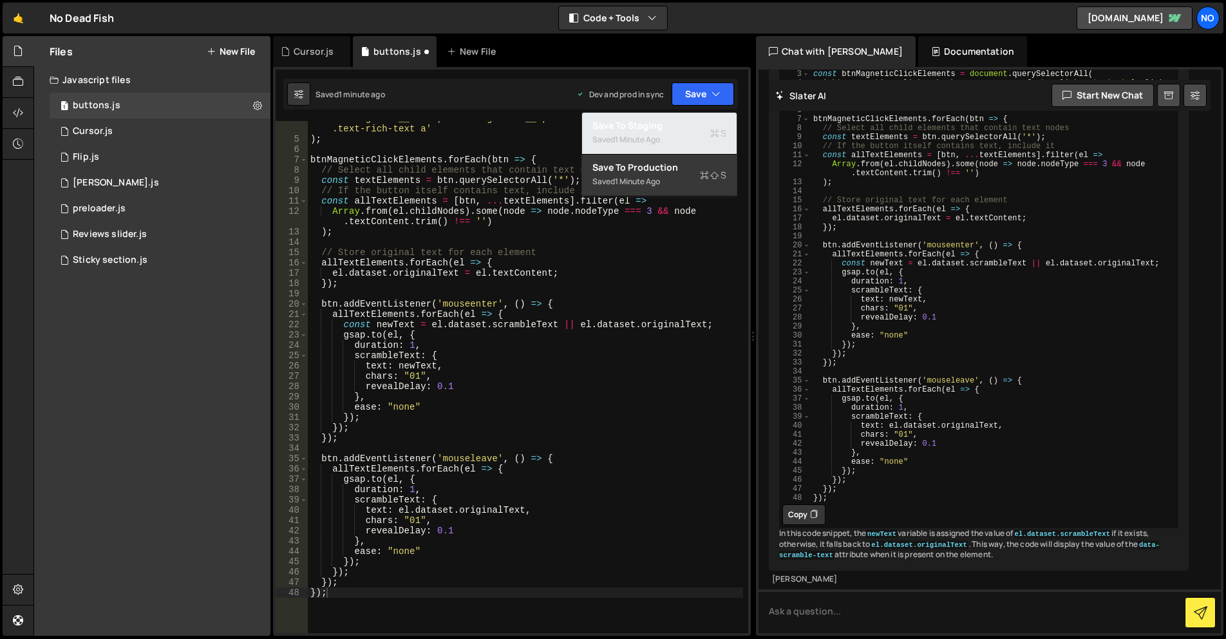
drag, startPoint x: 682, startPoint y: 126, endPoint x: 686, endPoint y: 106, distance: 20.5
click at [680, 125] on div "Save to Staging S" at bounding box center [660, 125] width 134 height 13
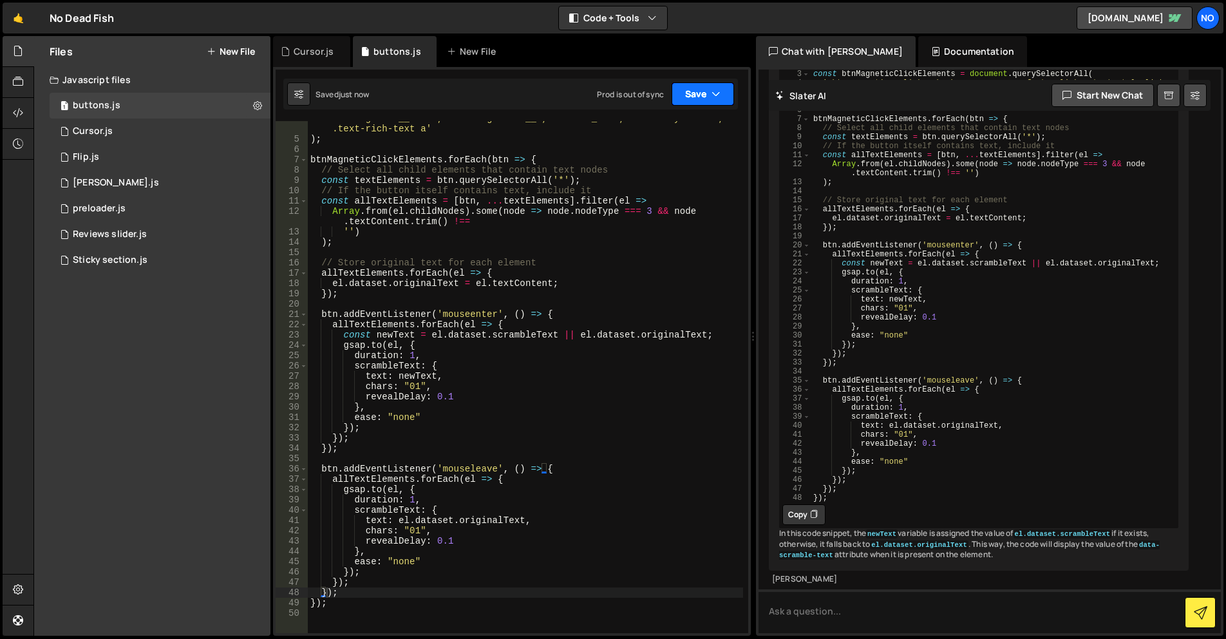
click at [689, 95] on button "Save" at bounding box center [703, 93] width 62 height 23
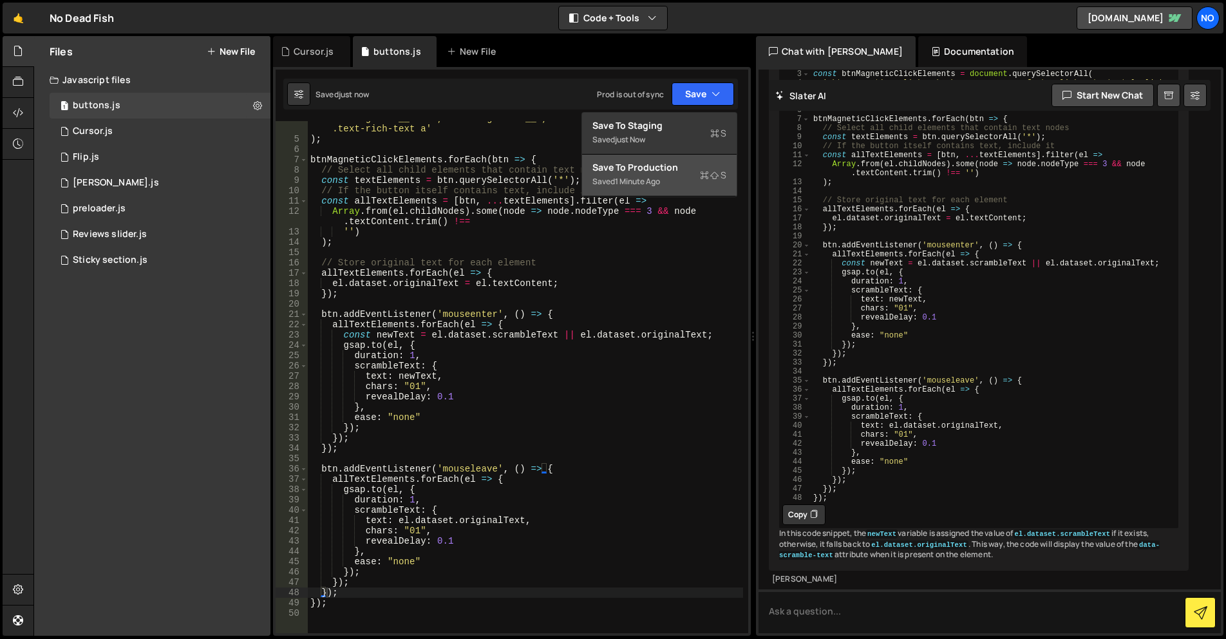
click at [660, 183] on div "1 minute ago" at bounding box center [637, 181] width 45 height 11
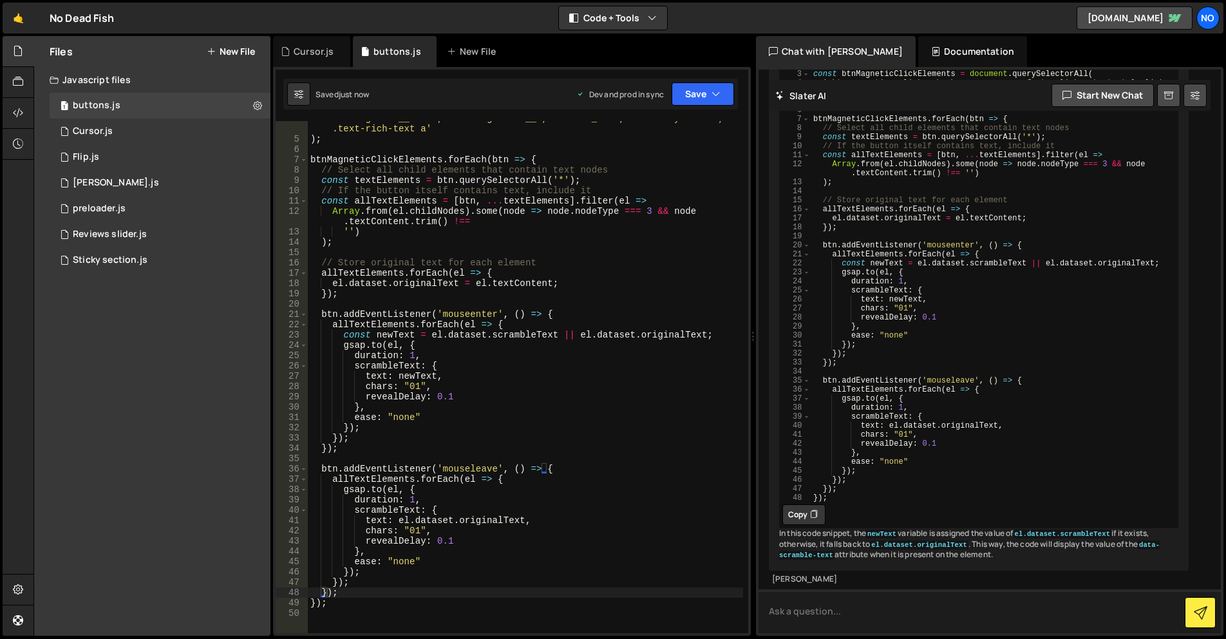
click at [855, 615] on textarea at bounding box center [990, 611] width 463 height 44
type textarea "only apply the mouseleave when the value of the attribute isn't empty"
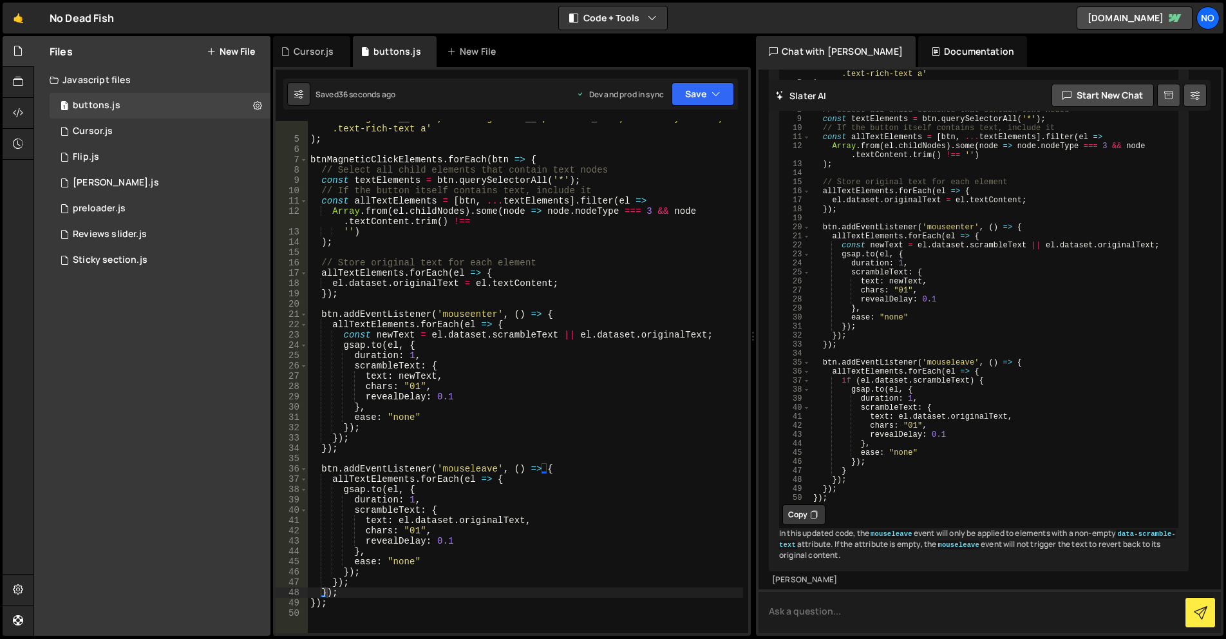
scroll to position [20455, 0]
click at [804, 504] on button "Copy" at bounding box center [804, 514] width 43 height 21
drag, startPoint x: 542, startPoint y: 392, endPoint x: 535, endPoint y: 388, distance: 8.4
click at [542, 392] on div "'.btn-magnetic__click, .hamburger-nav__a, .footer_link, .text-style-link, .text…" at bounding box center [525, 384] width 435 height 543
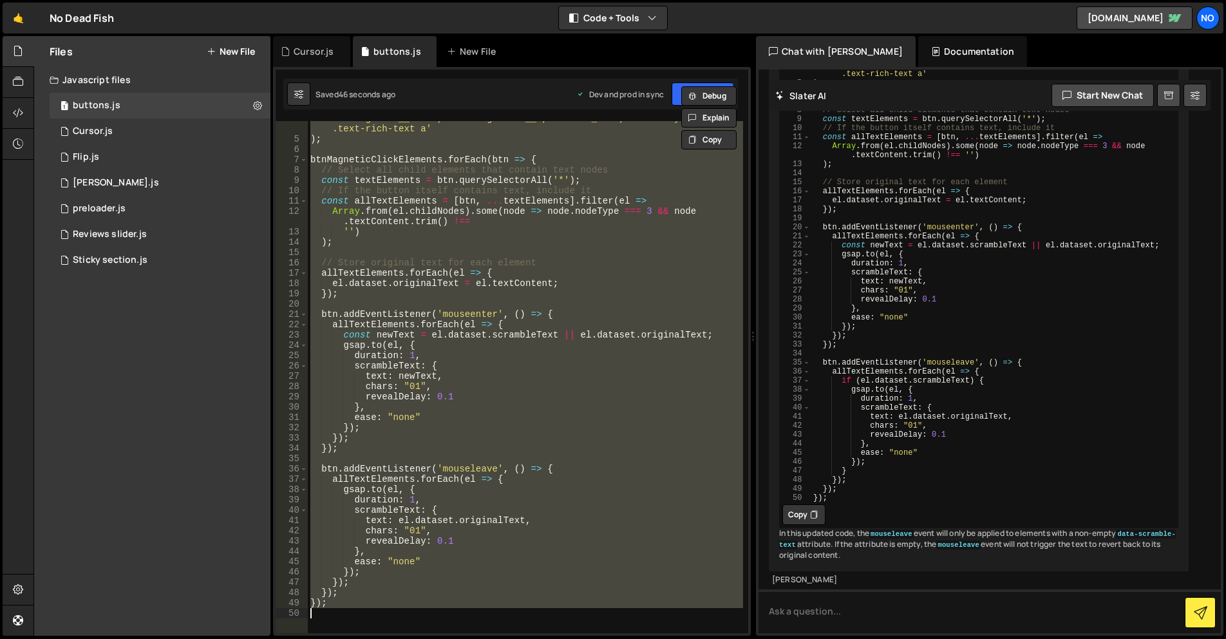
paste textarea
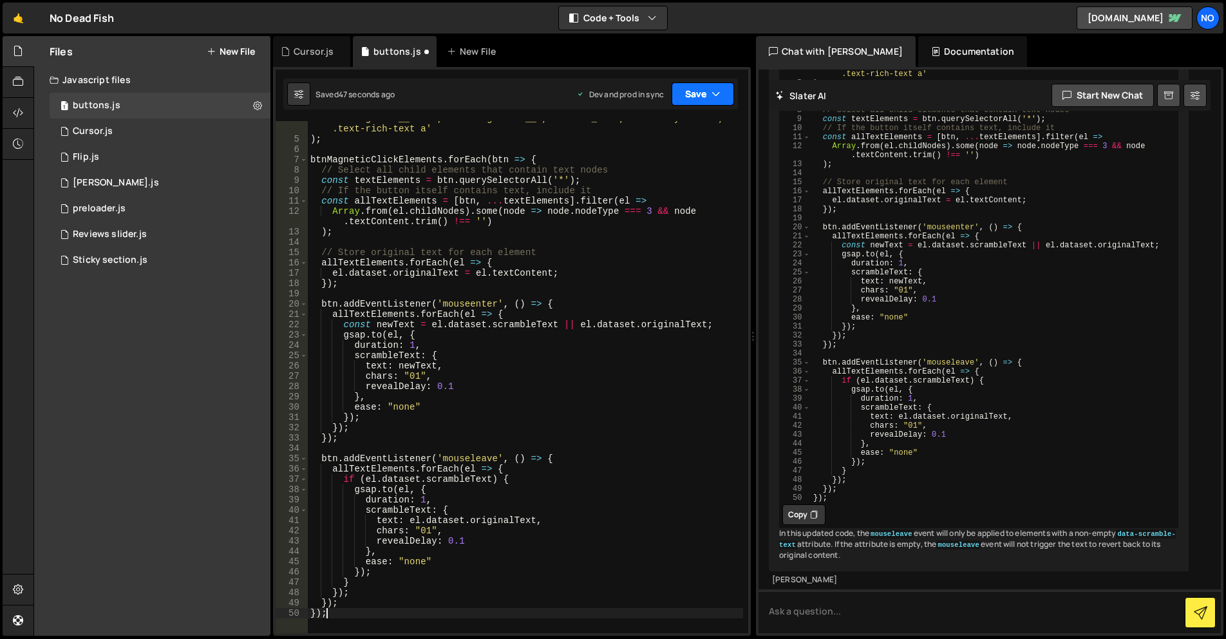
click at [677, 91] on button "Save" at bounding box center [703, 93] width 62 height 23
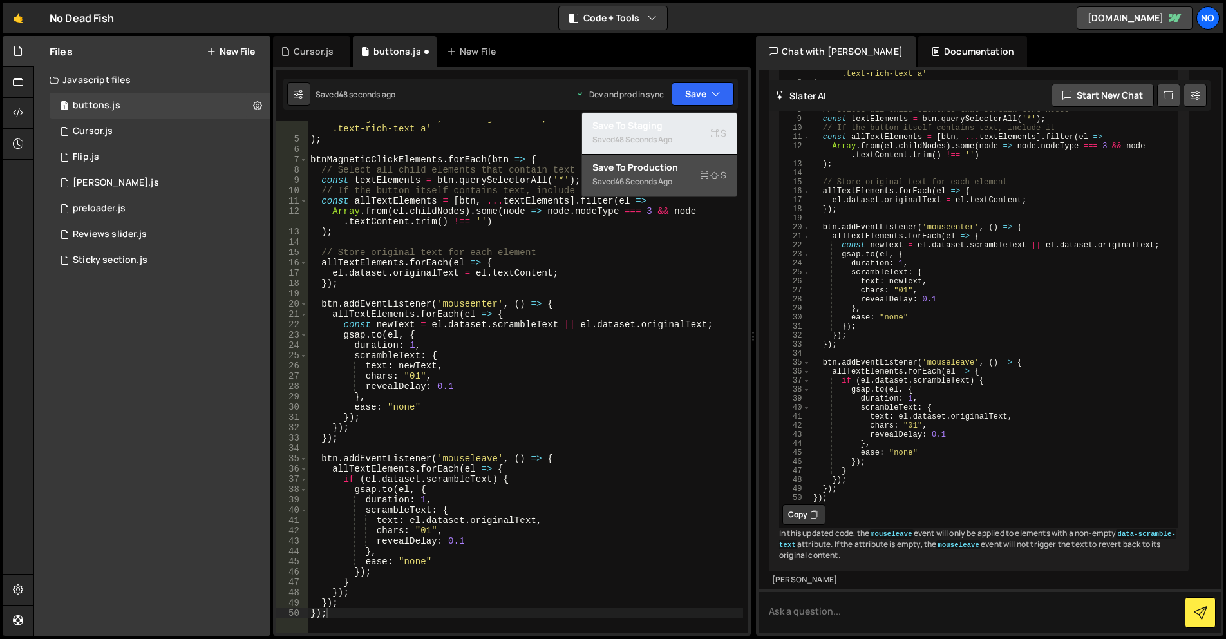
click at [674, 133] on div "Saved 48 seconds ago" at bounding box center [660, 139] width 134 height 15
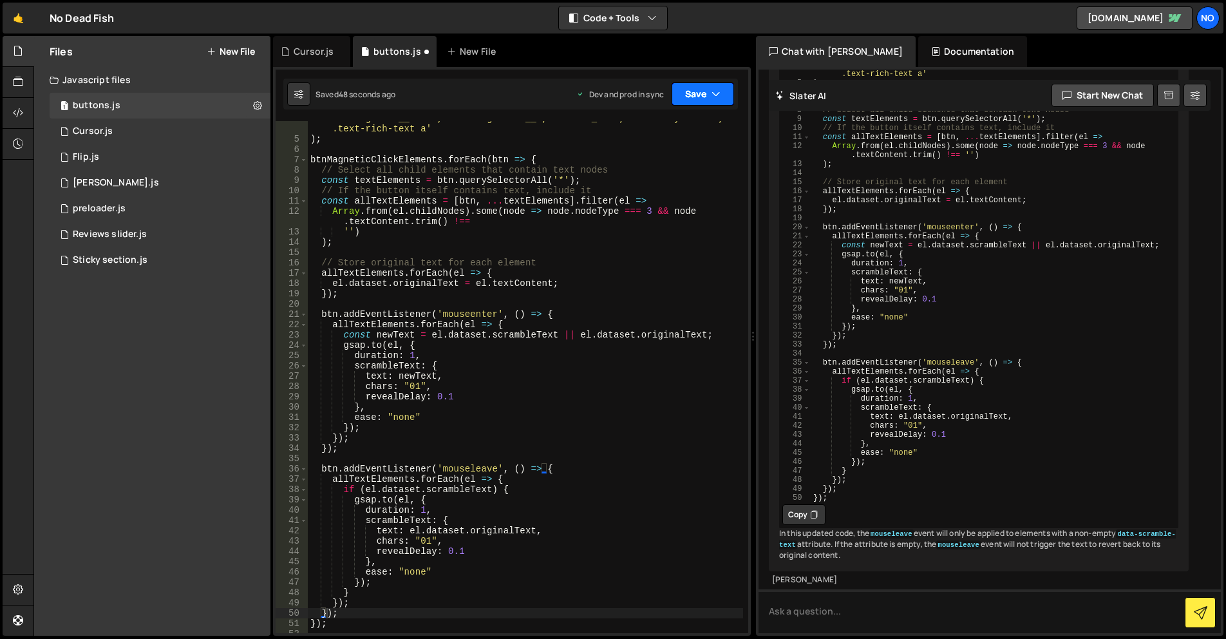
click at [698, 93] on button "Save" at bounding box center [703, 93] width 62 height 23
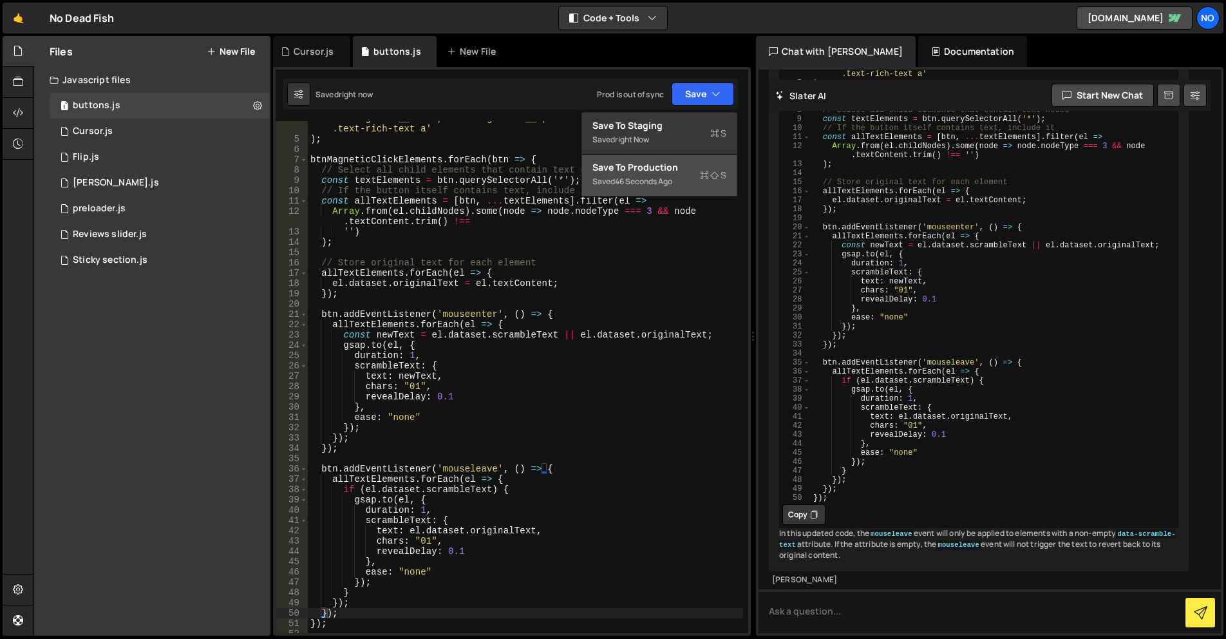
click at [666, 198] on div "'.btn-magnetic__click, .hamburger-nav__a, .footer_link, .text-style-link, .text…" at bounding box center [525, 384] width 435 height 543
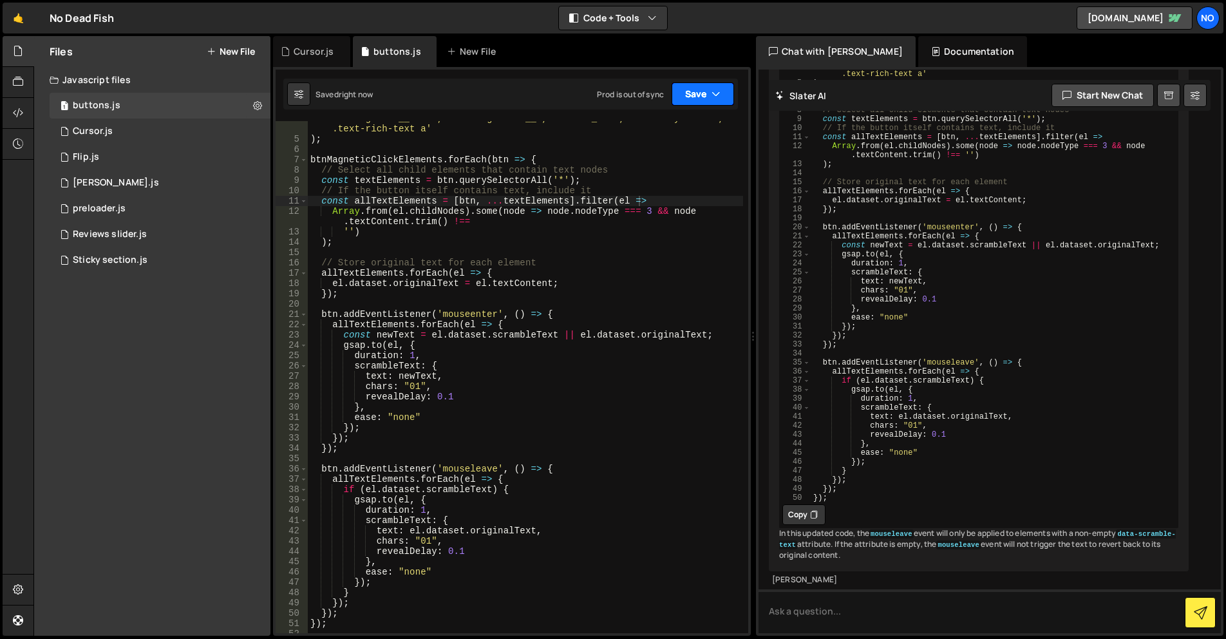
click at [701, 101] on button "Save" at bounding box center [703, 93] width 62 height 23
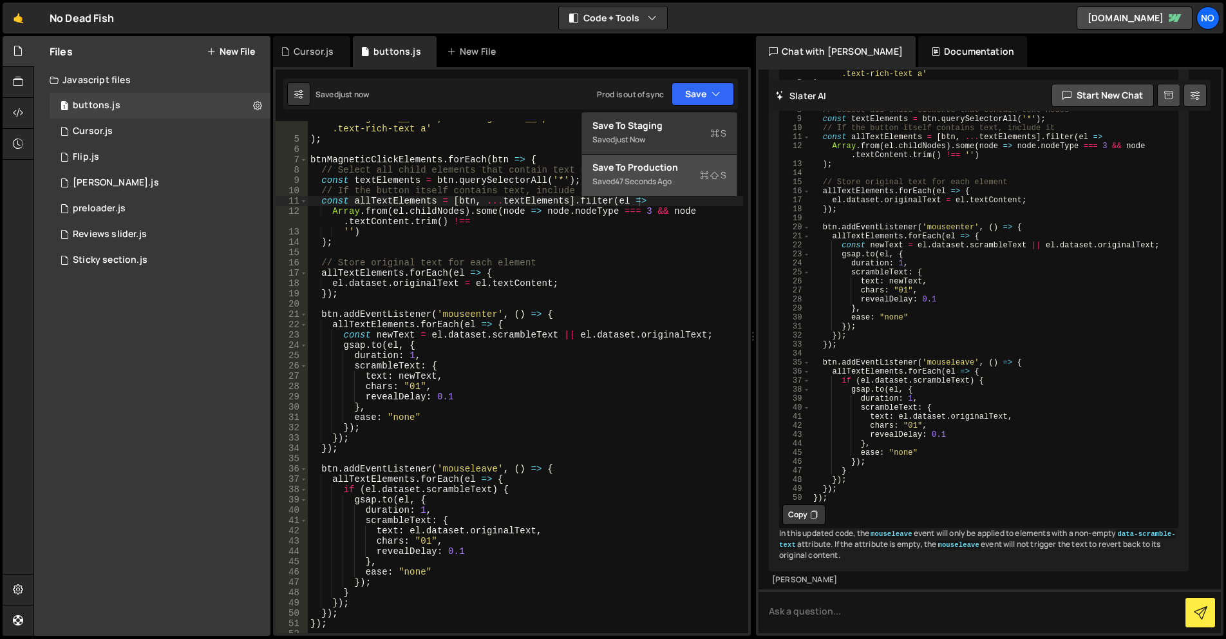
click at [667, 180] on div "47 seconds ago" at bounding box center [643, 181] width 57 height 11
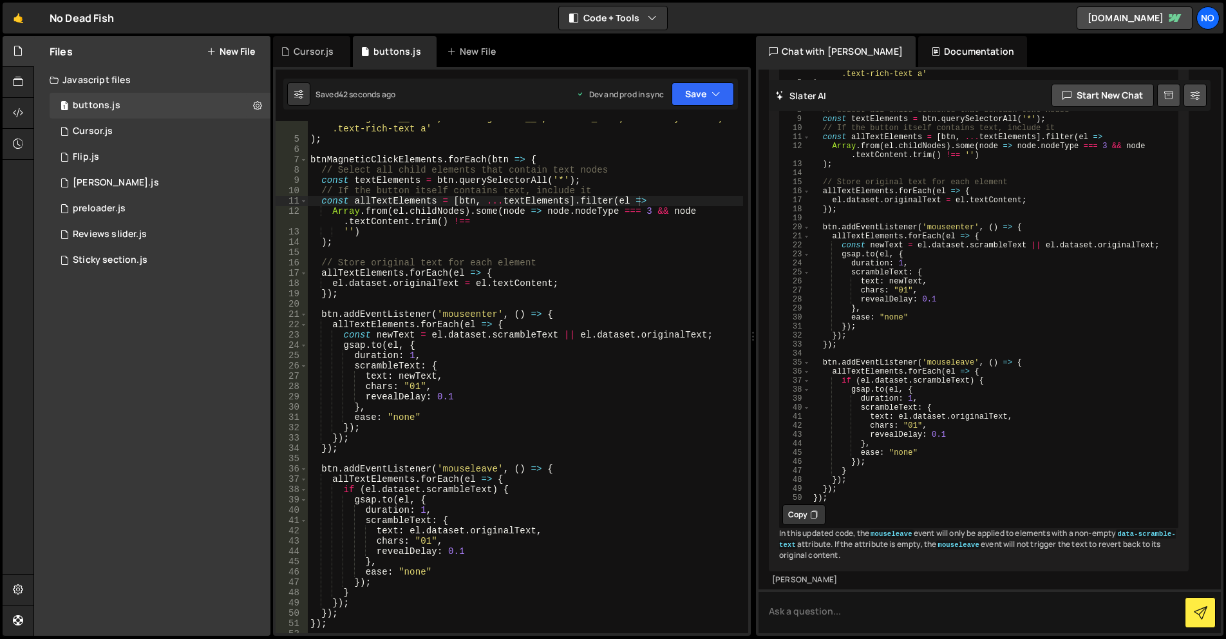
click at [464, 364] on div "'.btn-magnetic__click, .hamburger-nav__a, .footer_link, .text-style-link, .text…" at bounding box center [525, 384] width 435 height 543
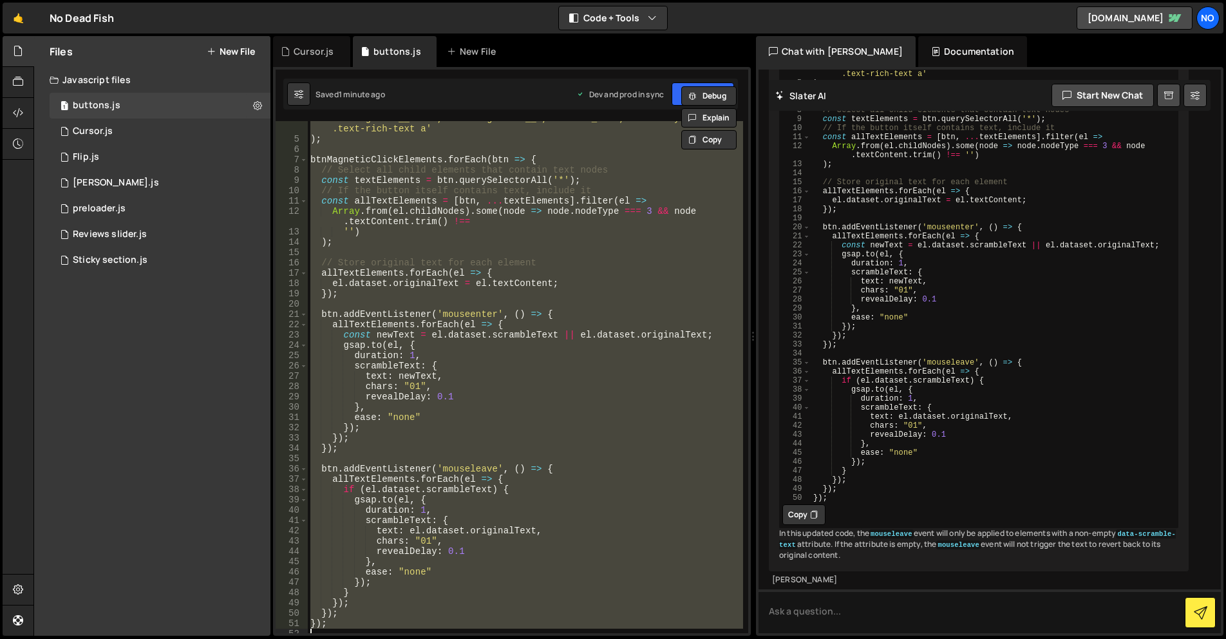
click at [522, 274] on div "'.btn-magnetic__click, .hamburger-nav__a, .footer_link, .text-style-link, .text…" at bounding box center [525, 377] width 435 height 512
type textarea "});"
paste textarea
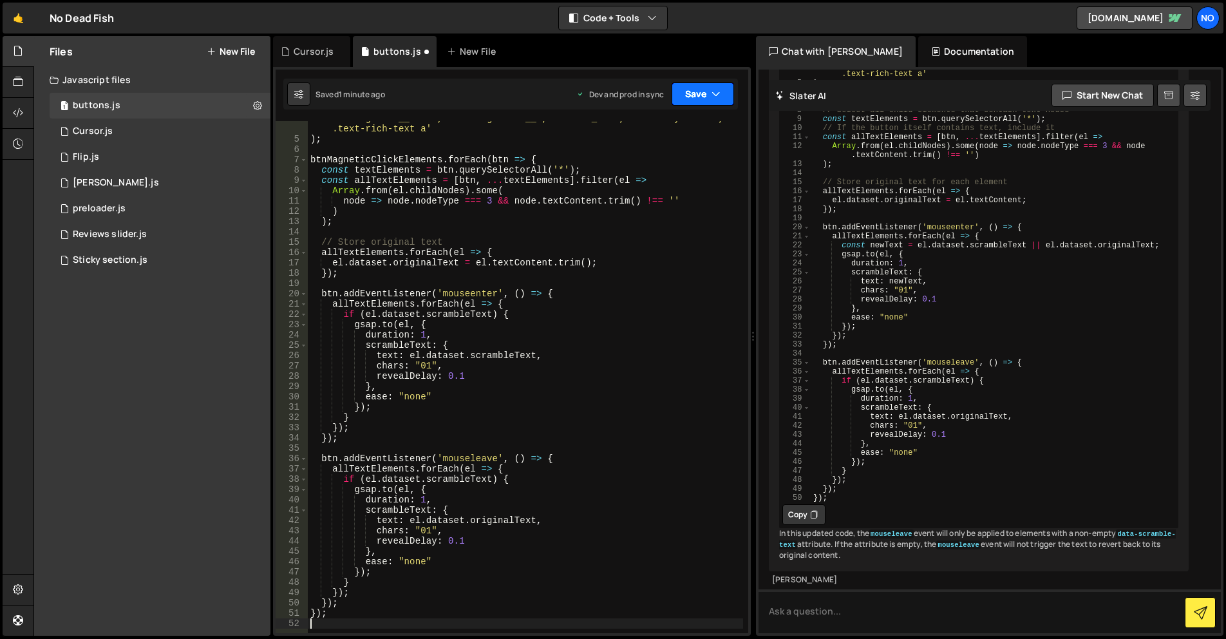
click at [0, 0] on div "Debug Explain Copy" at bounding box center [0, 0] width 0 height 0
click at [699, 97] on button "Save" at bounding box center [703, 93] width 62 height 23
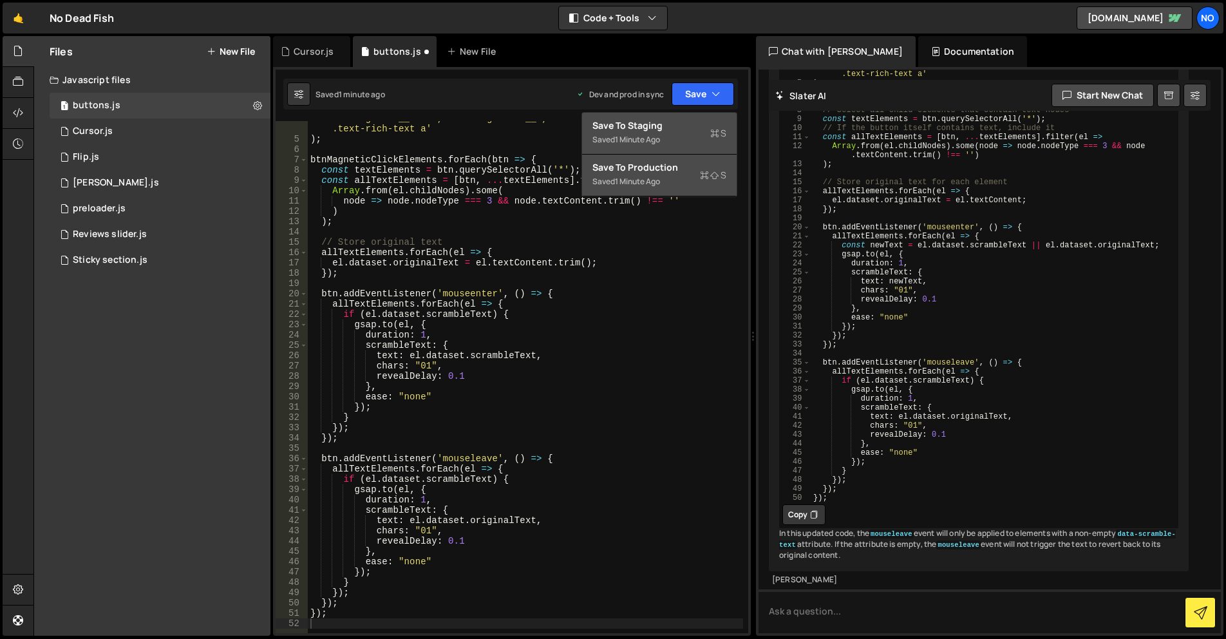
click at [671, 131] on div "Save to Staging S" at bounding box center [660, 125] width 134 height 13
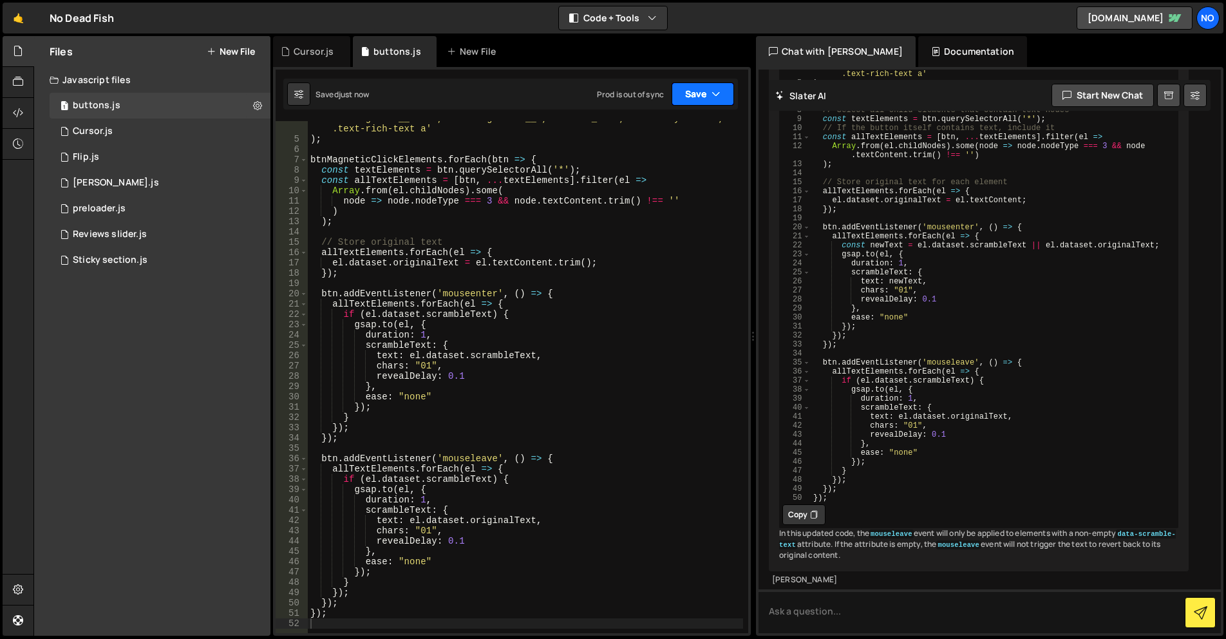
click at [687, 105] on button "Save" at bounding box center [703, 93] width 62 height 23
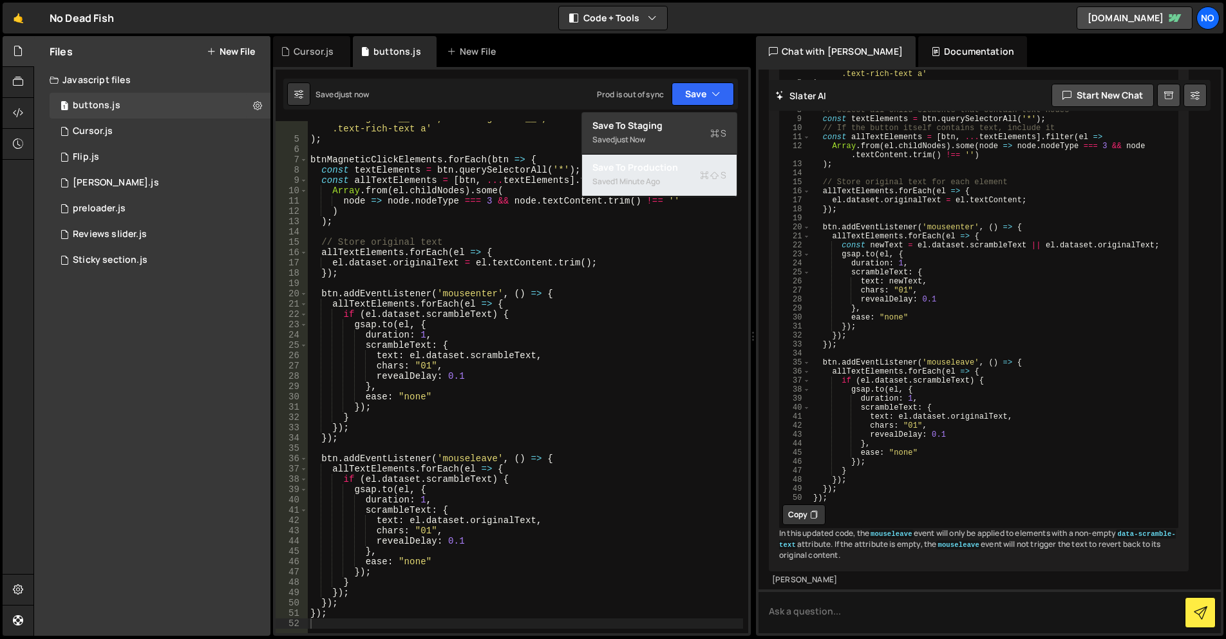
click at [667, 173] on div "Save to Production S" at bounding box center [660, 167] width 134 height 13
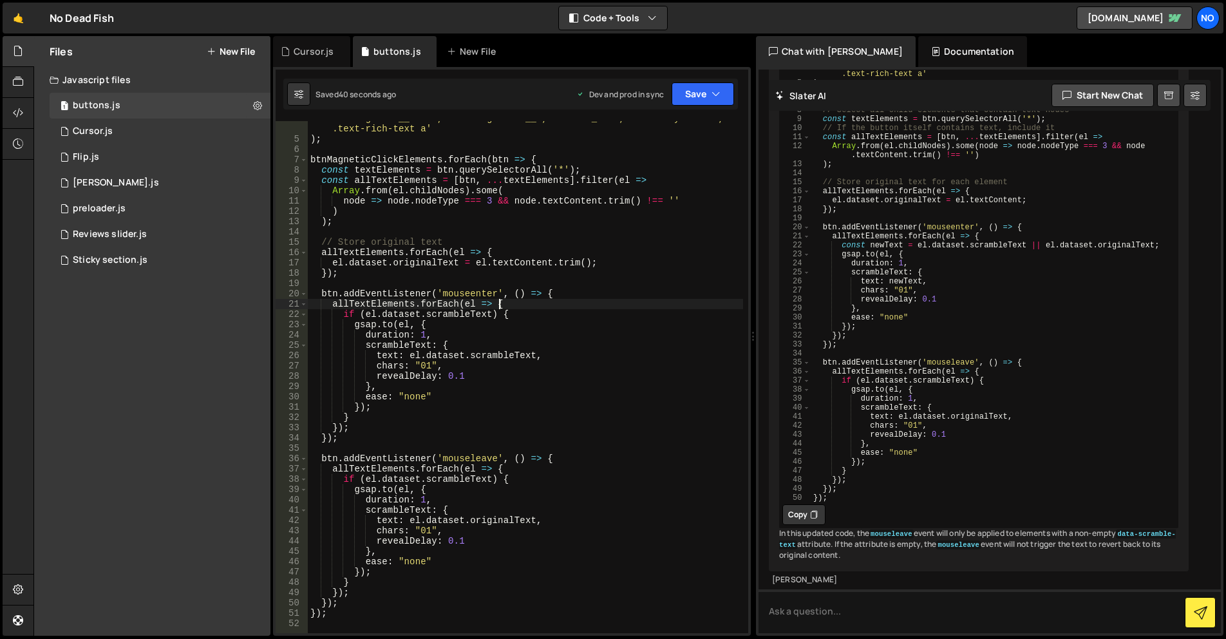
click at [548, 304] on div "'.btn-magnetic__click, .hamburger-nav__a, .footer_link, .text-style-link, .text…" at bounding box center [525, 384] width 435 height 543
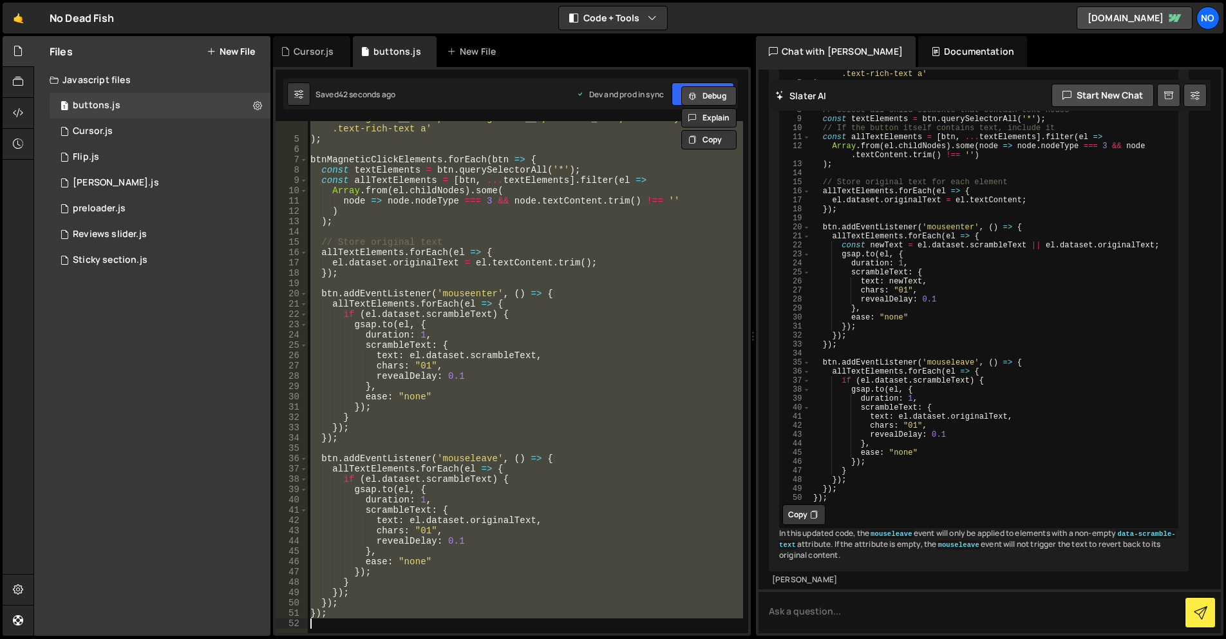
drag, startPoint x: 714, startPoint y: 98, endPoint x: 592, endPoint y: 280, distance: 219.6
click at [714, 98] on button "Debug" at bounding box center [709, 95] width 55 height 19
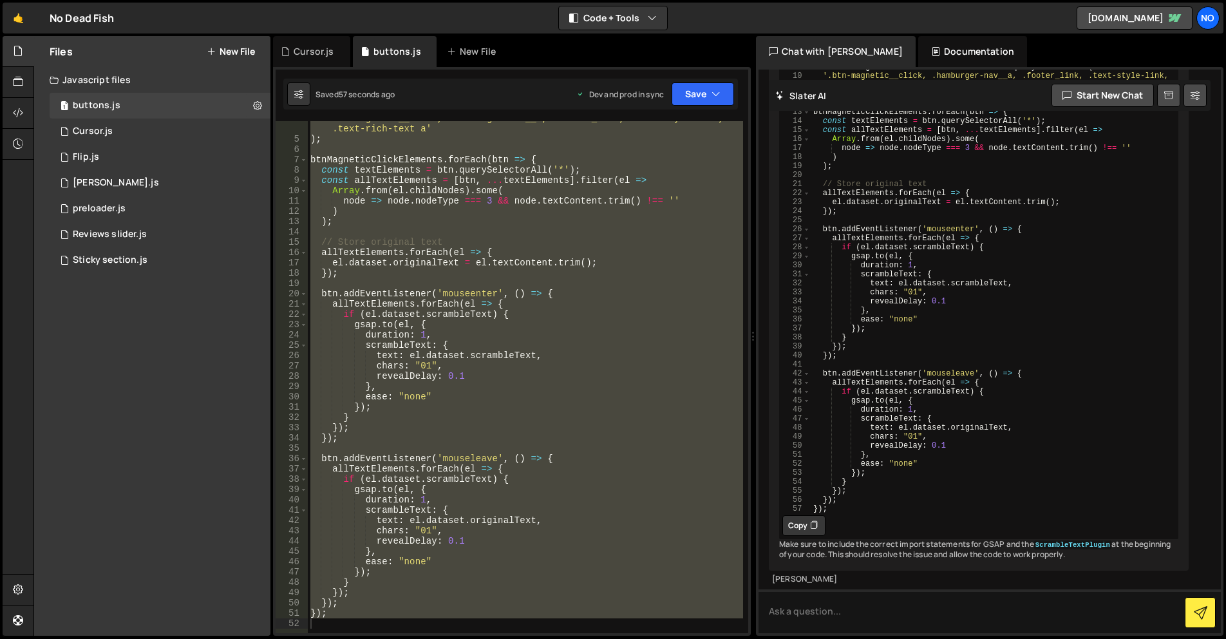
scroll to position [21742, 0]
click at [800, 515] on button "Copy" at bounding box center [804, 525] width 43 height 21
click at [597, 405] on div "'.btn-magnetic__click, .hamburger-nav__a, .footer_link, .text-style-link, .text…" at bounding box center [525, 377] width 435 height 512
paste textarea
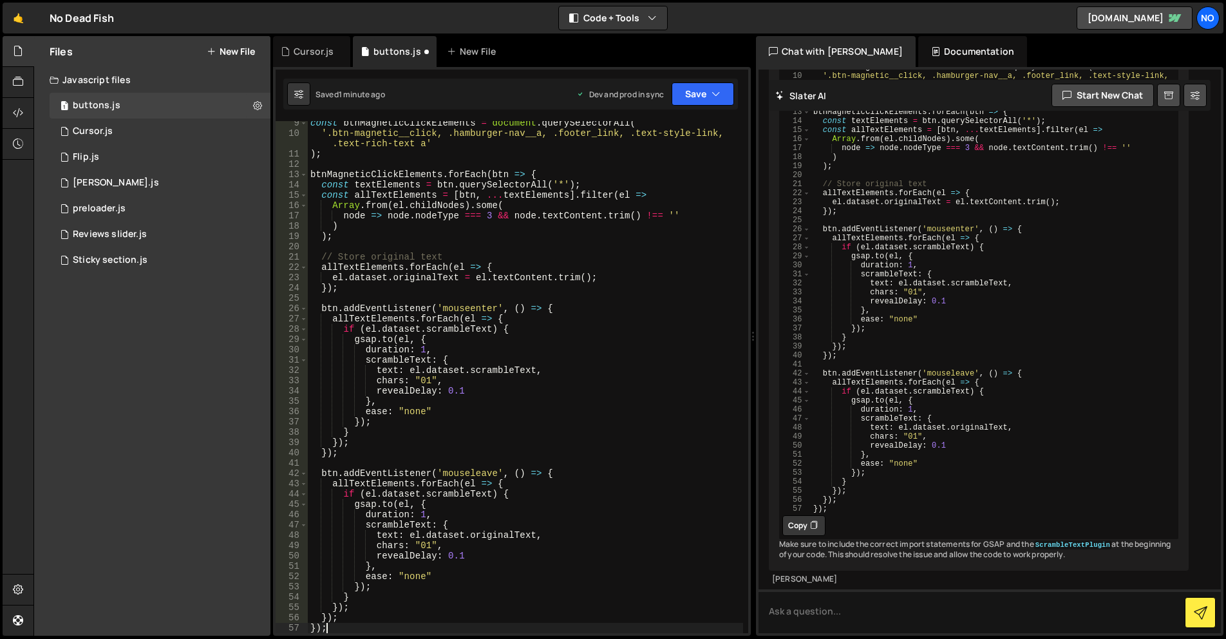
scroll to position [0, 0]
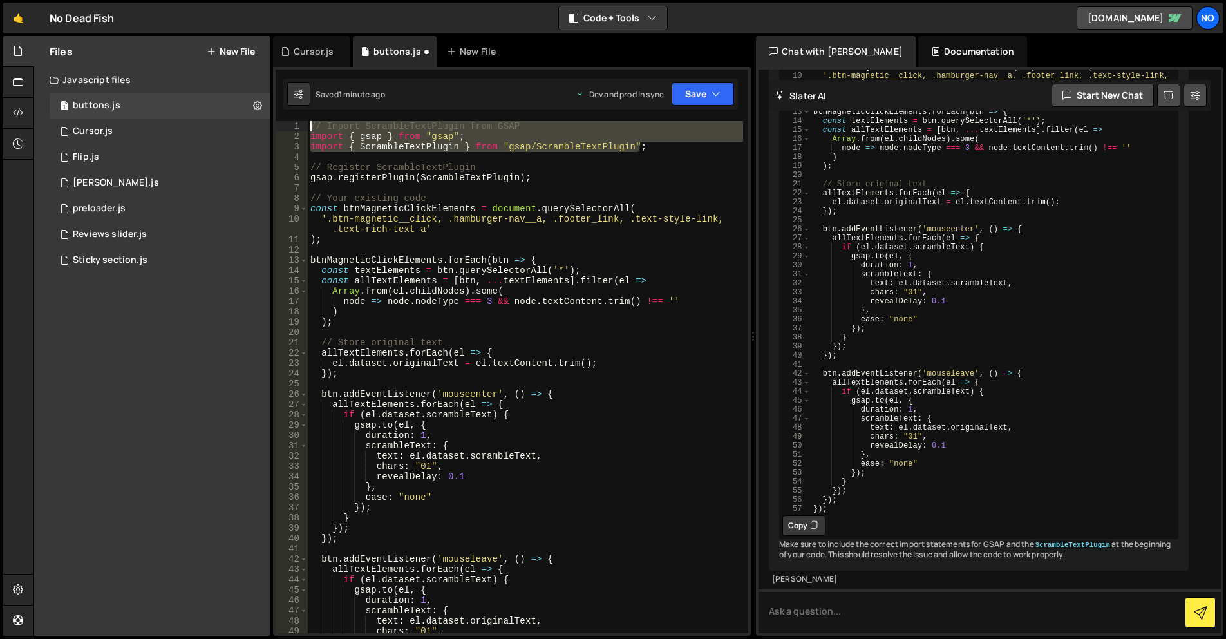
drag, startPoint x: 641, startPoint y: 149, endPoint x: 295, endPoint y: 115, distance: 347.6
click at [295, 115] on div "1 Type cmd + s to save your Javascript file. הההההההההההההההההההההההההההההההההה…" at bounding box center [512, 351] width 478 height 569
type textarea "// Import ScrambleTextPlugin from GSAP import { gsap } from "gsap";"
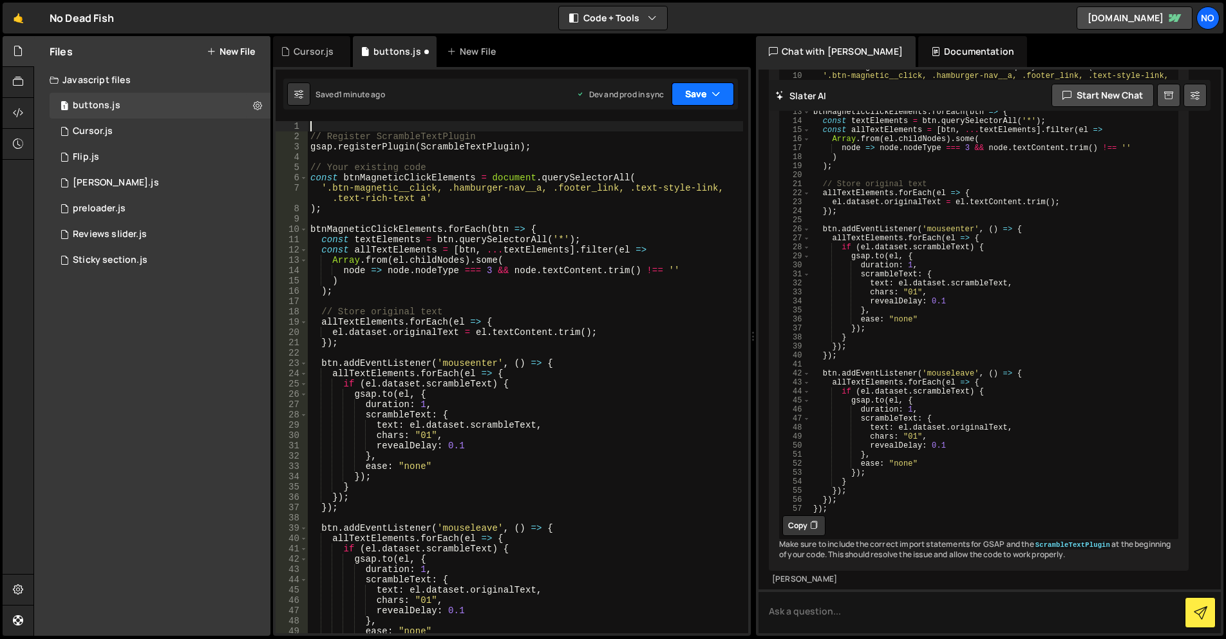
type textarea "// Register ScrambleTextPlugin"
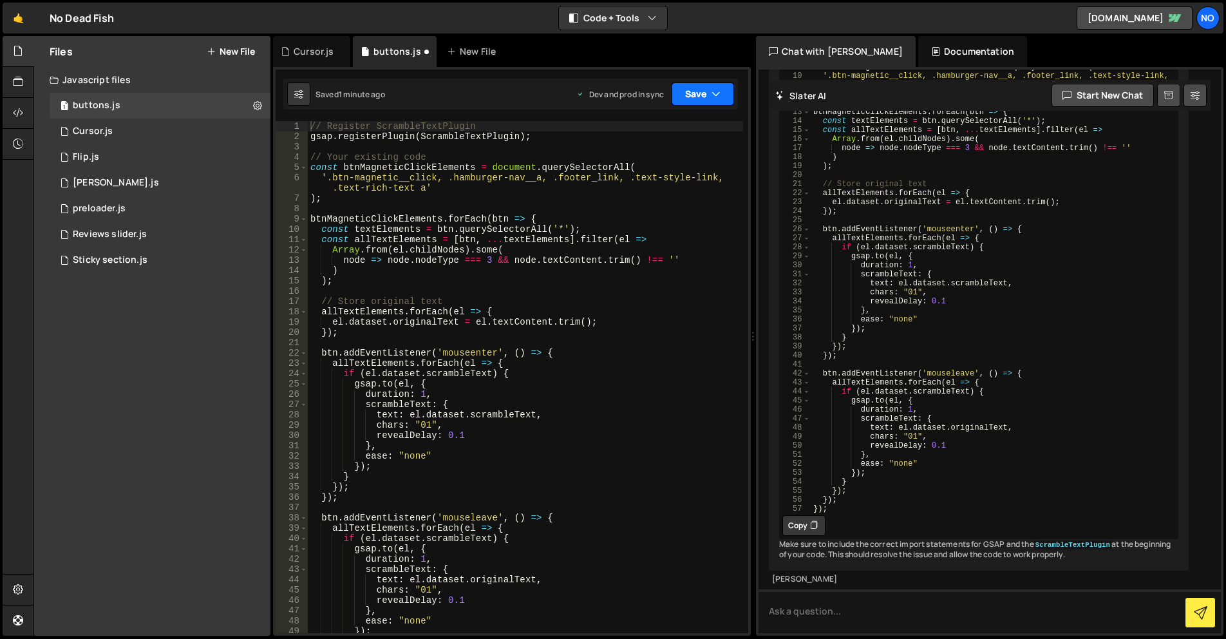
drag, startPoint x: 699, startPoint y: 98, endPoint x: 683, endPoint y: 113, distance: 21.4
click at [699, 98] on button "Save" at bounding box center [703, 93] width 62 height 23
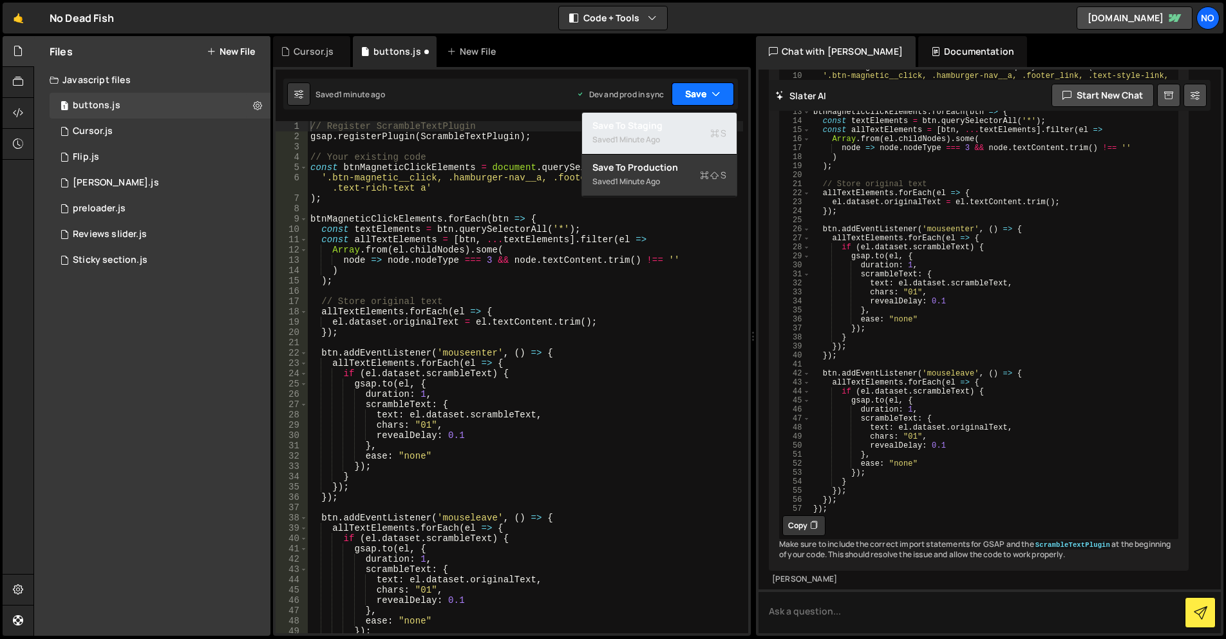
drag, startPoint x: 675, startPoint y: 122, endPoint x: 686, endPoint y: 102, distance: 22.2
click at [675, 121] on div "Save to Staging S" at bounding box center [660, 125] width 134 height 13
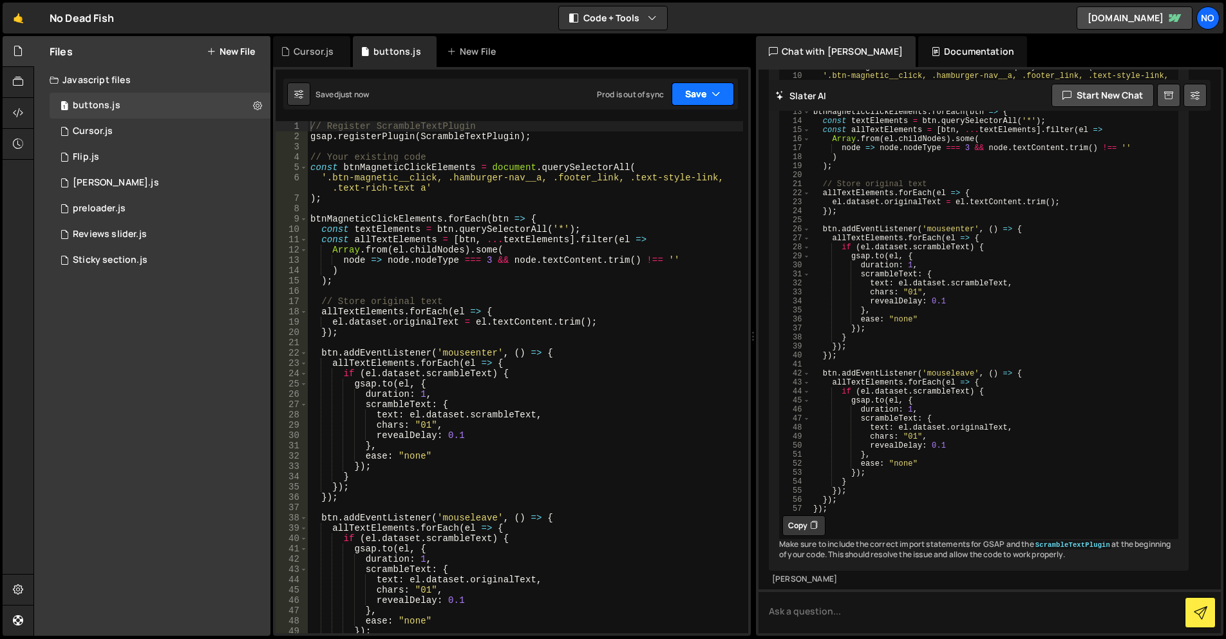
click at [686, 100] on button "Save" at bounding box center [703, 93] width 62 height 23
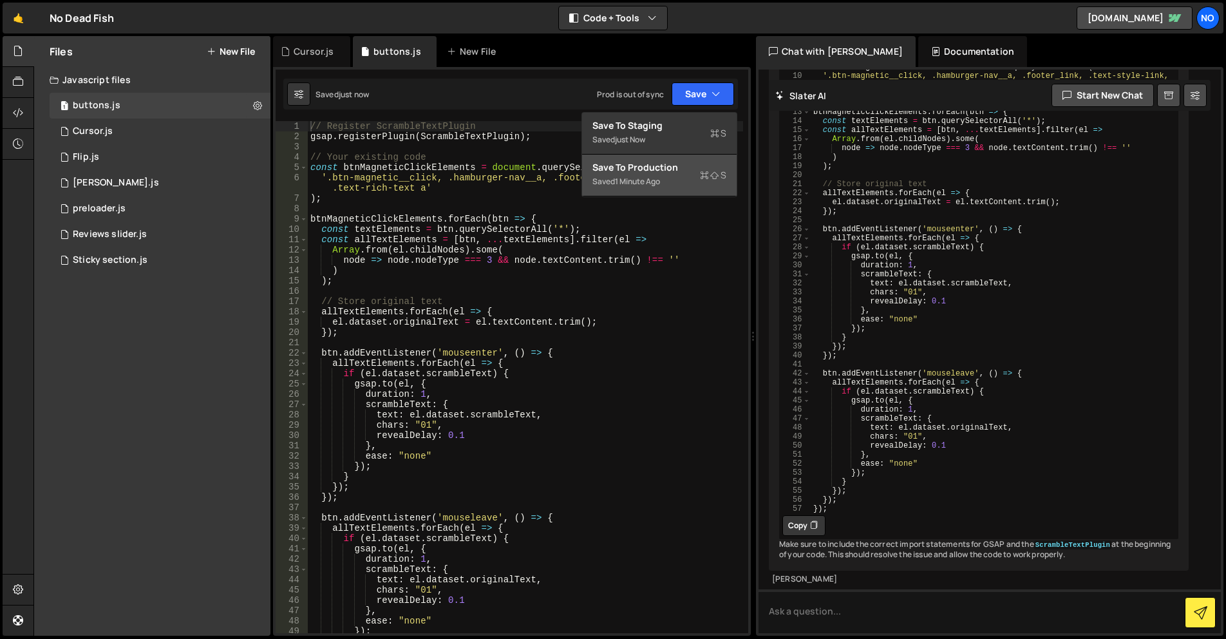
click at [668, 171] on div "Save to Production S" at bounding box center [660, 167] width 134 height 13
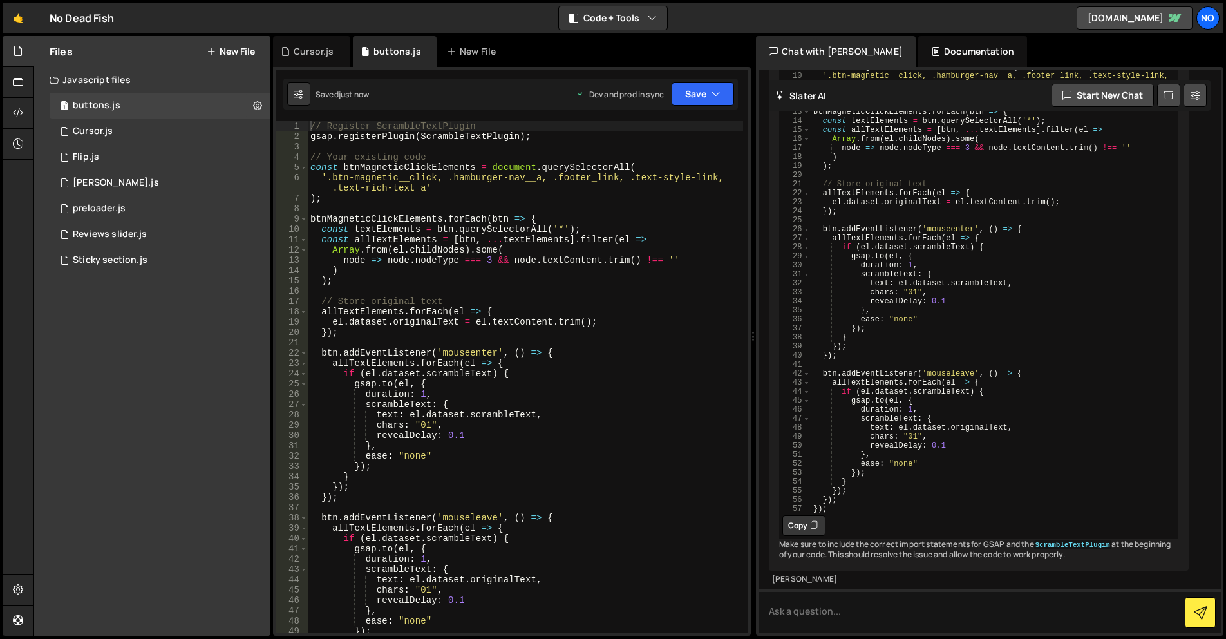
click at [670, 205] on div "// Register ScrambleTextPlugin gsap . registerPlugin ( ScrambleTextPlugin ) ; /…" at bounding box center [525, 387] width 435 height 533
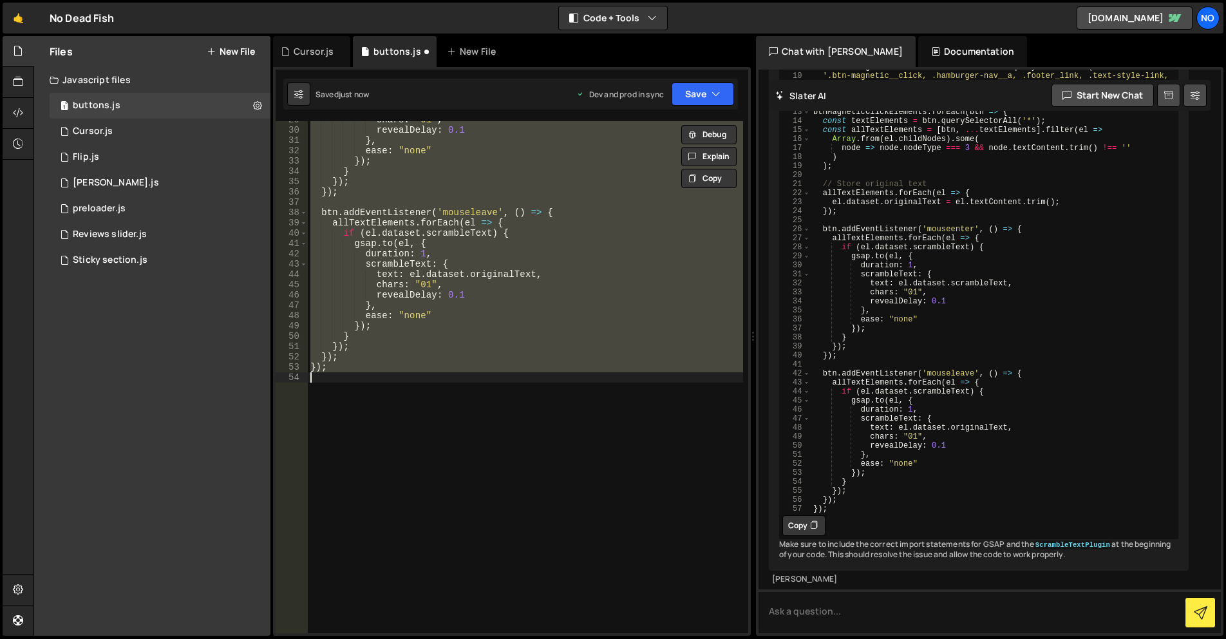
type textarea "}); });"
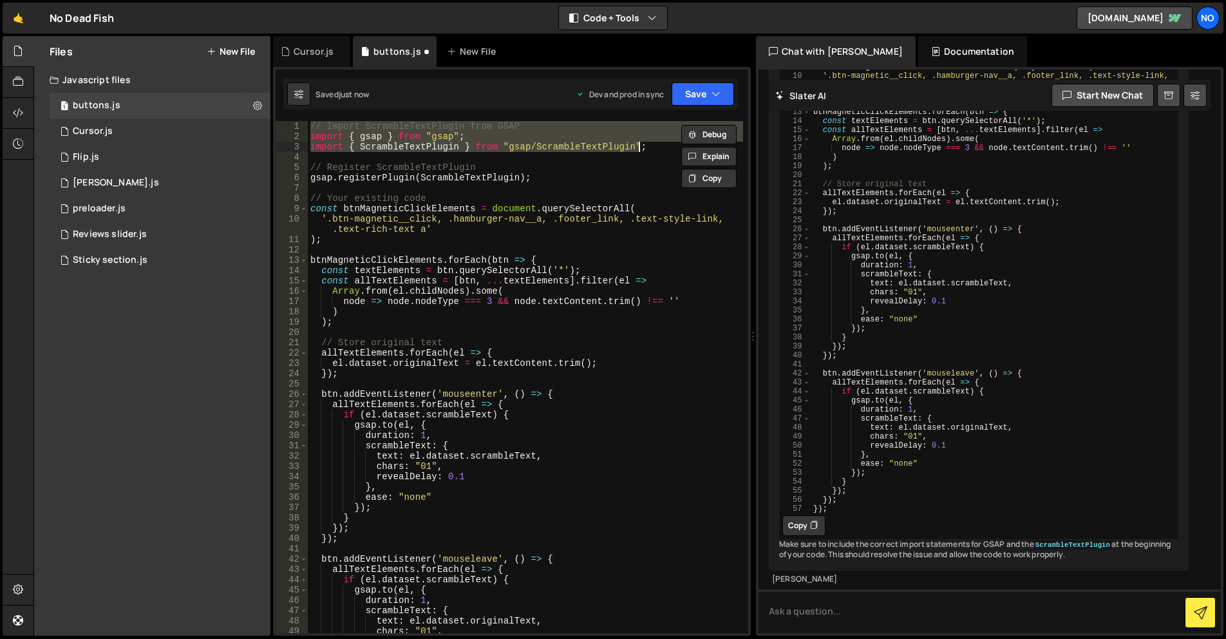
scroll to position [285, 0]
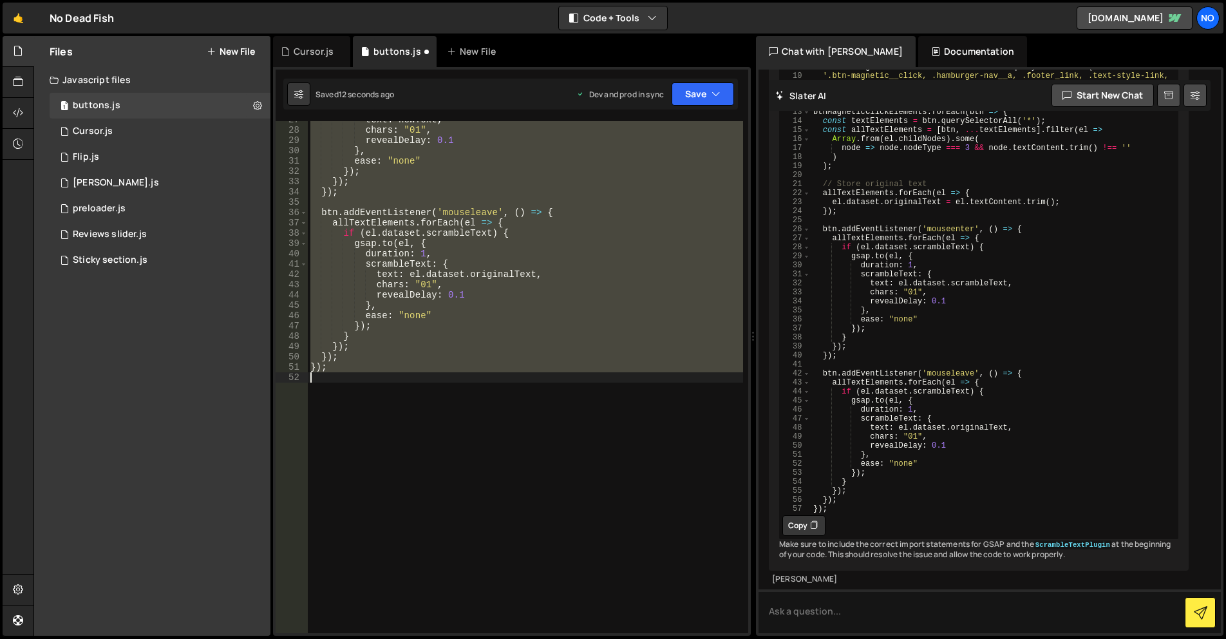
type textarea "}); });"
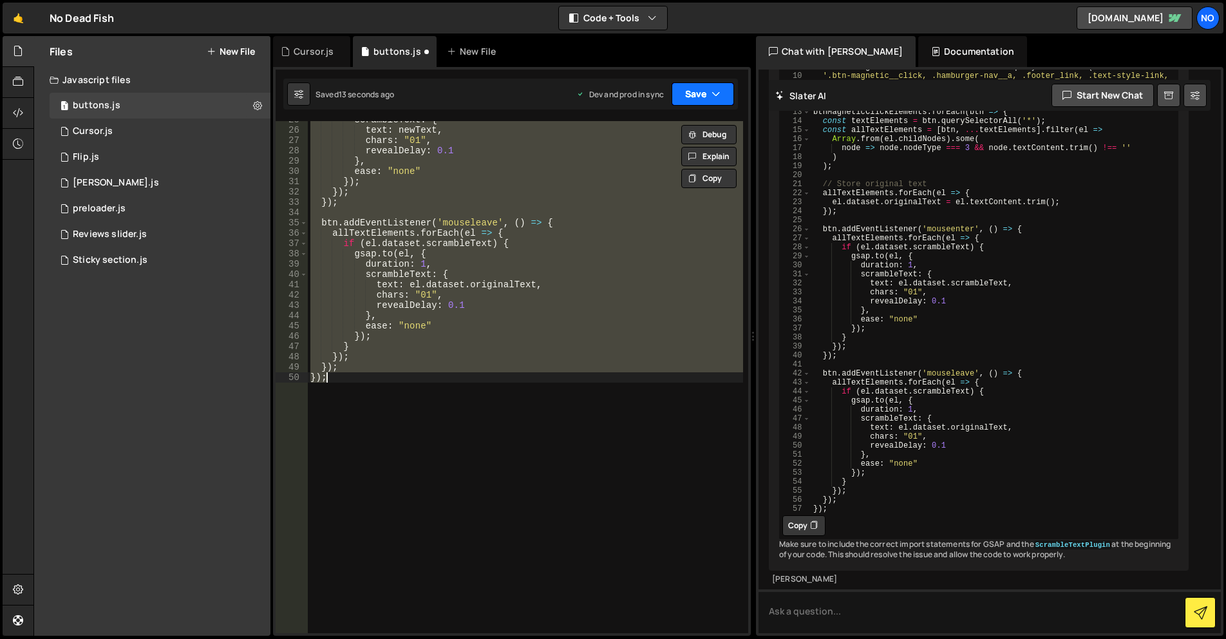
drag, startPoint x: 690, startPoint y: 100, endPoint x: 663, endPoint y: 125, distance: 36.9
click at [690, 100] on button "Save" at bounding box center [703, 93] width 62 height 23
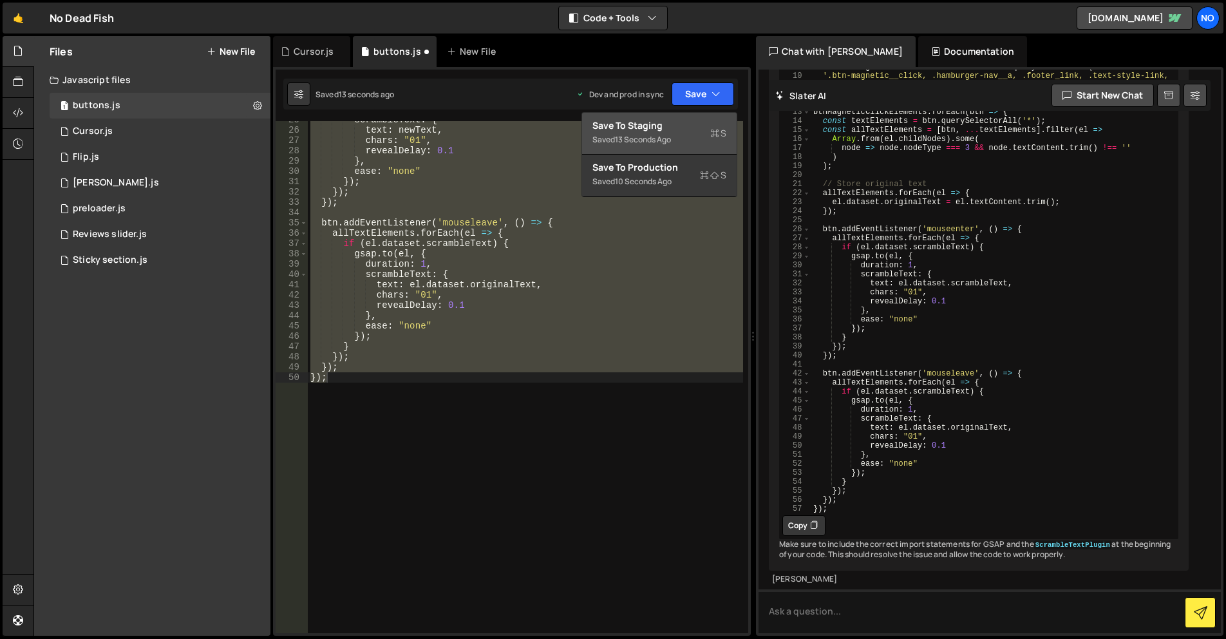
click at [651, 135] on div "13 seconds ago" at bounding box center [643, 139] width 56 height 11
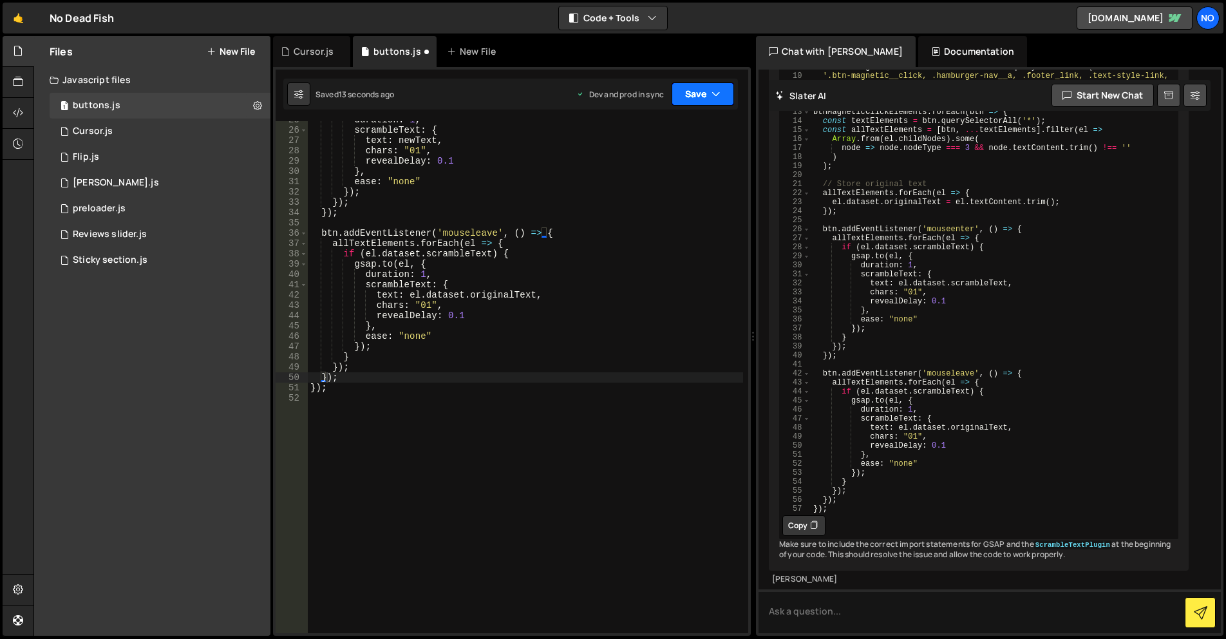
drag, startPoint x: 697, startPoint y: 94, endPoint x: 674, endPoint y: 148, distance: 58.0
click at [697, 94] on button "Save" at bounding box center [703, 93] width 62 height 23
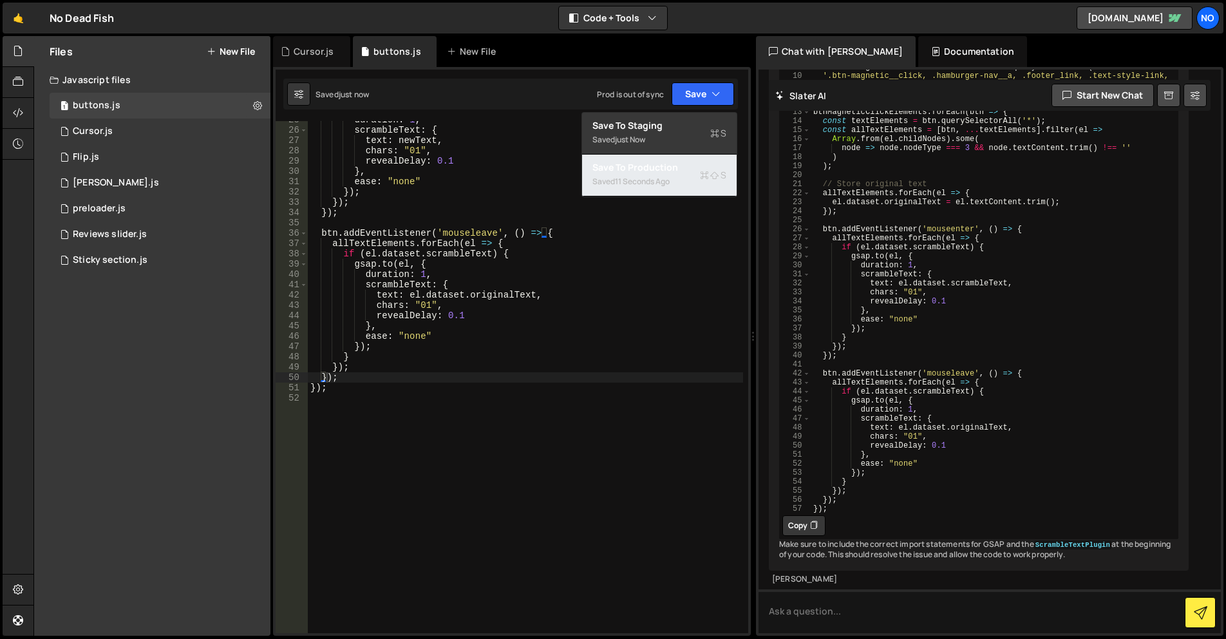
click at [651, 186] on div "11 seconds ago" at bounding box center [642, 181] width 55 height 11
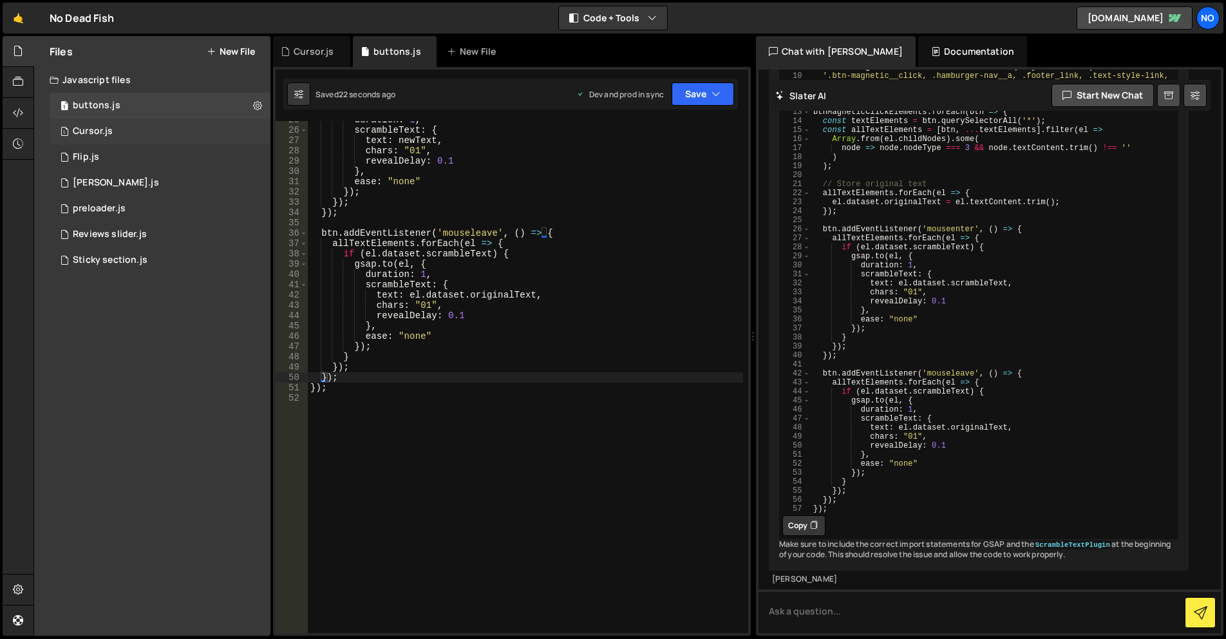
click at [120, 135] on div "1 Cursor.js 0" at bounding box center [160, 132] width 221 height 26
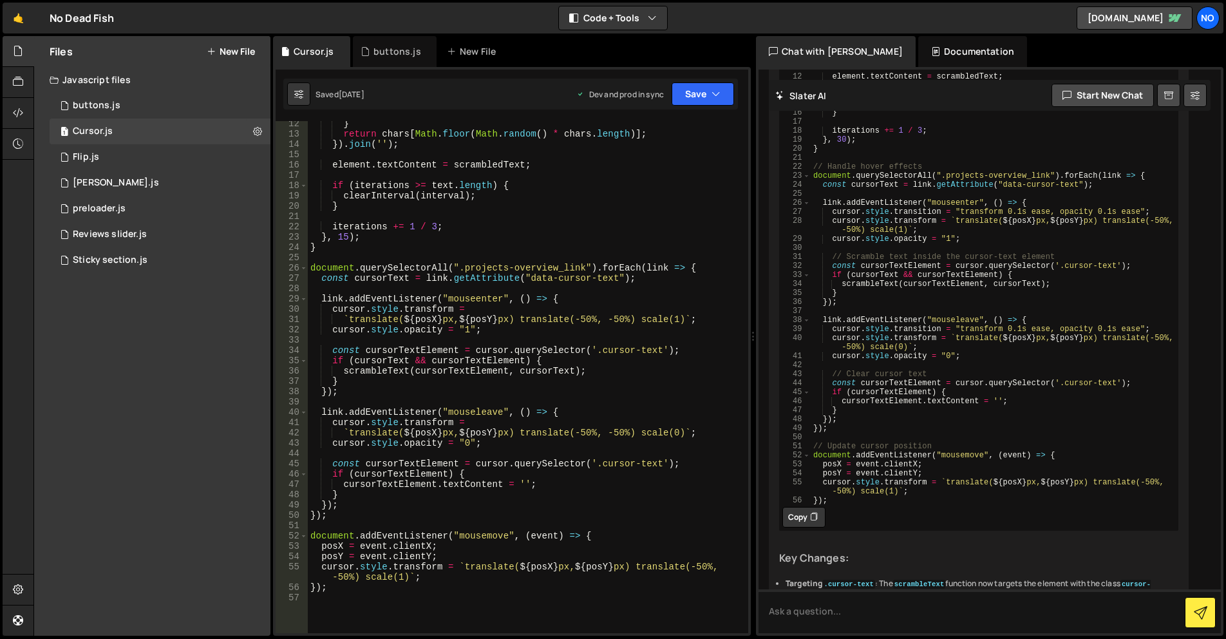
scroll to position [0, 0]
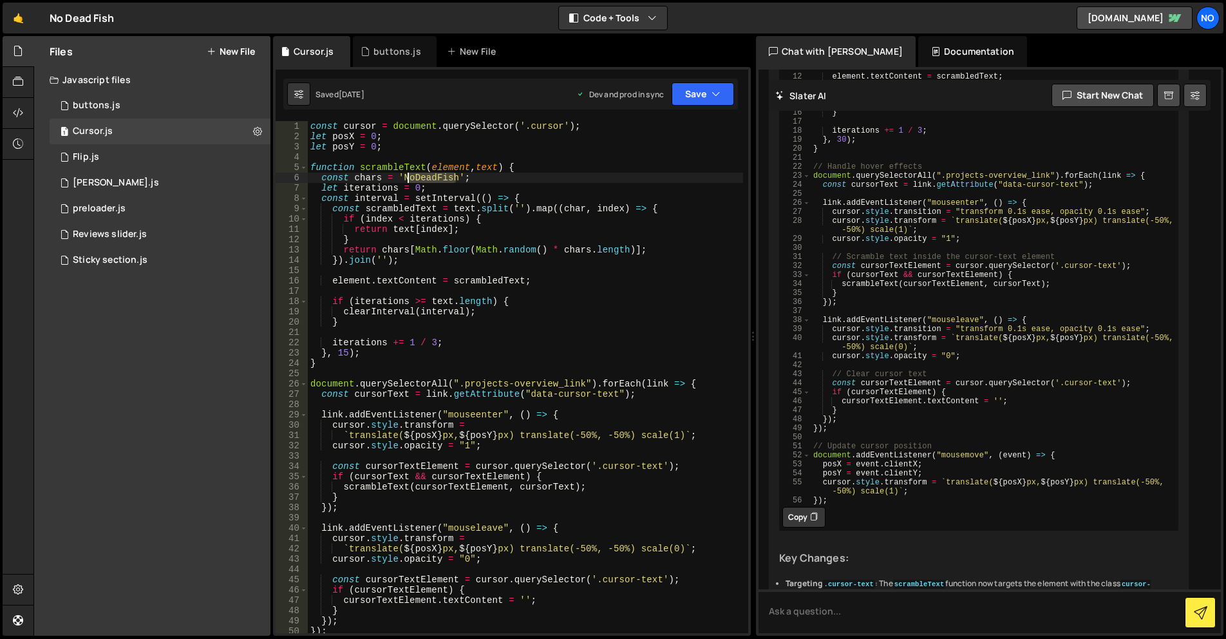
drag, startPoint x: 455, startPoint y: 176, endPoint x: 408, endPoint y: 180, distance: 47.1
click at [406, 178] on div "const cursor = document . querySelector ( '.cursor' ) ; let posX = 0 ; let posY…" at bounding box center [525, 387] width 435 height 533
type textarea "const chars = '01';"
drag, startPoint x: 711, startPoint y: 96, endPoint x: 697, endPoint y: 106, distance: 17.2
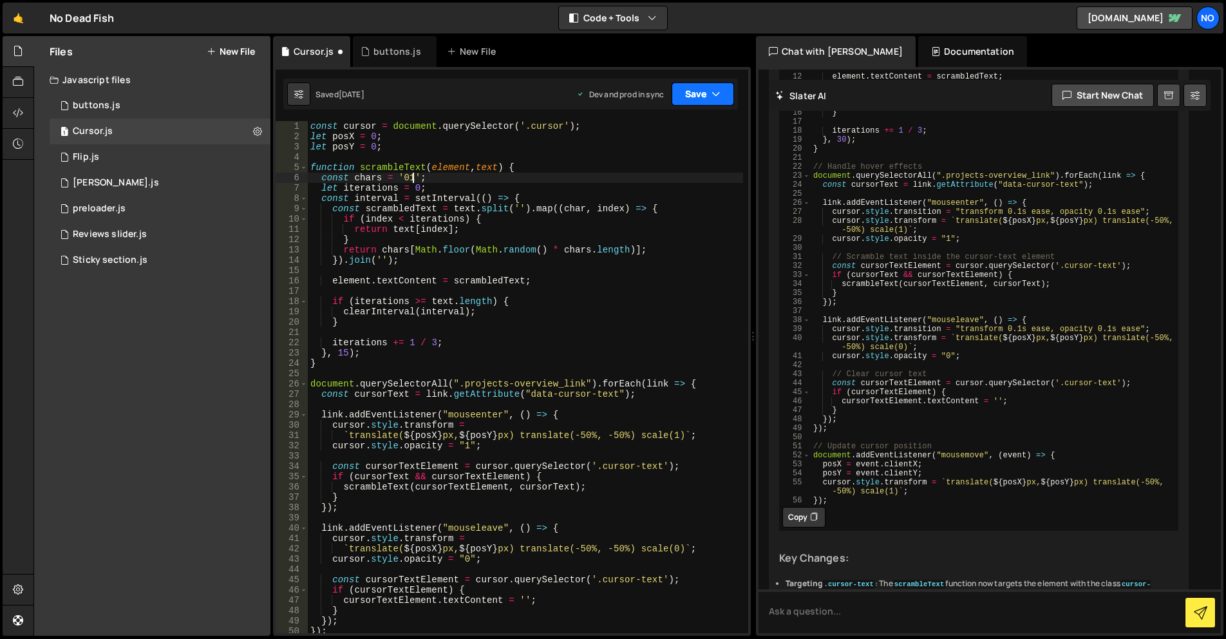
click at [711, 96] on button "Save" at bounding box center [703, 93] width 62 height 23
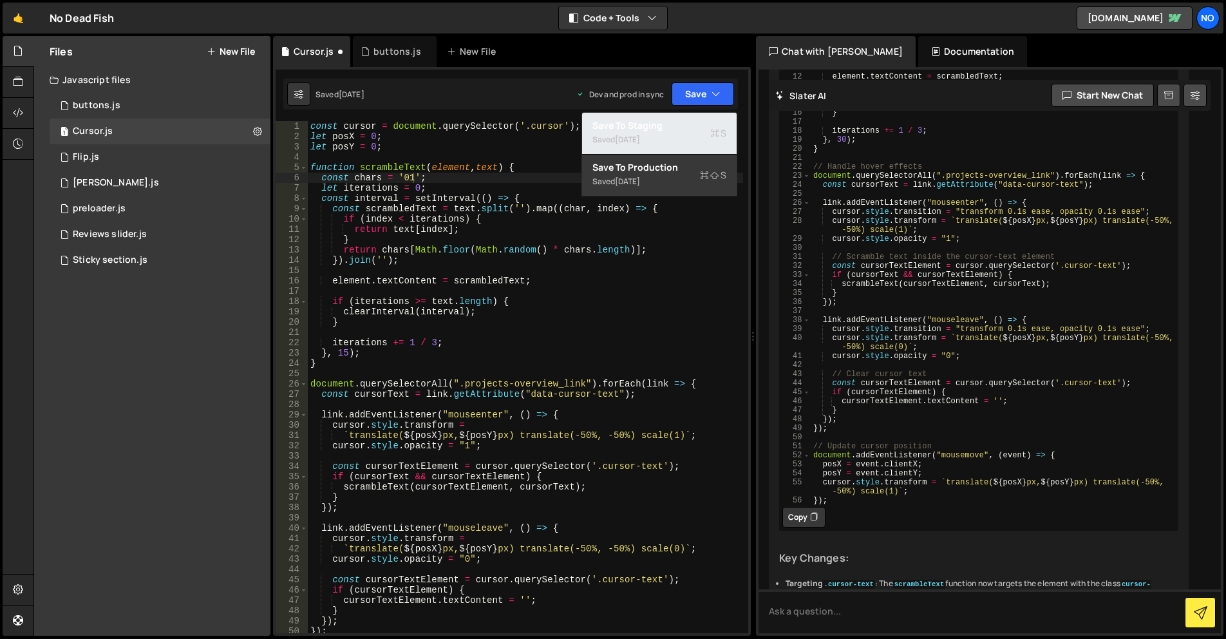
click at [671, 124] on div "Save to Staging S" at bounding box center [660, 125] width 134 height 13
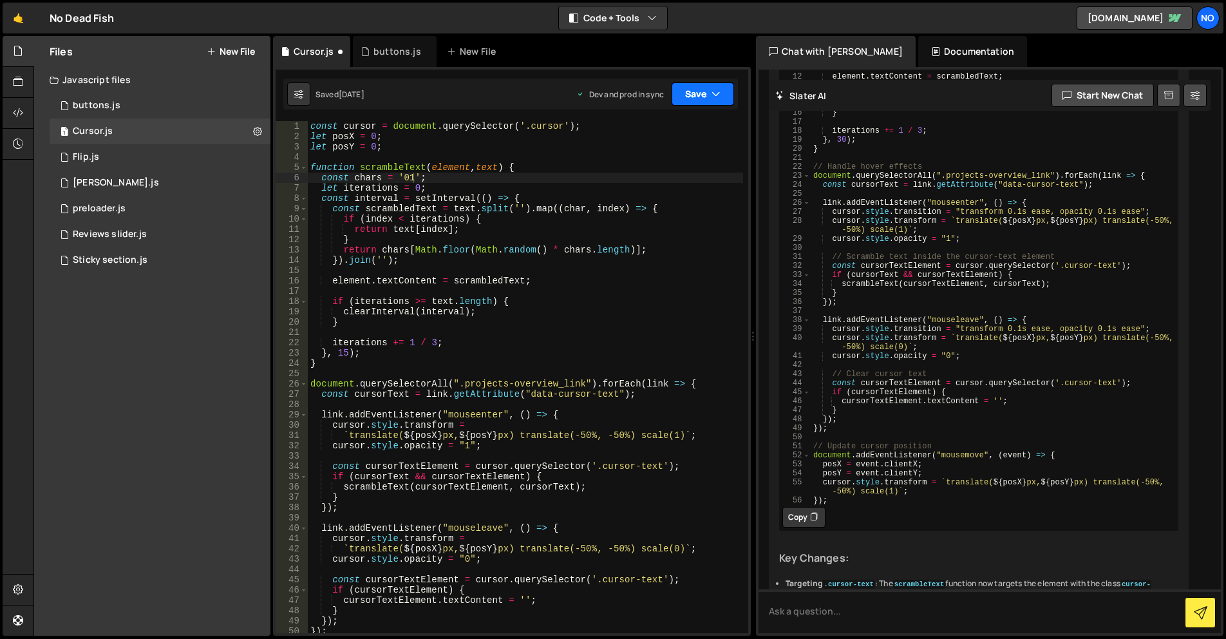
click at [687, 93] on button "Save" at bounding box center [703, 93] width 62 height 23
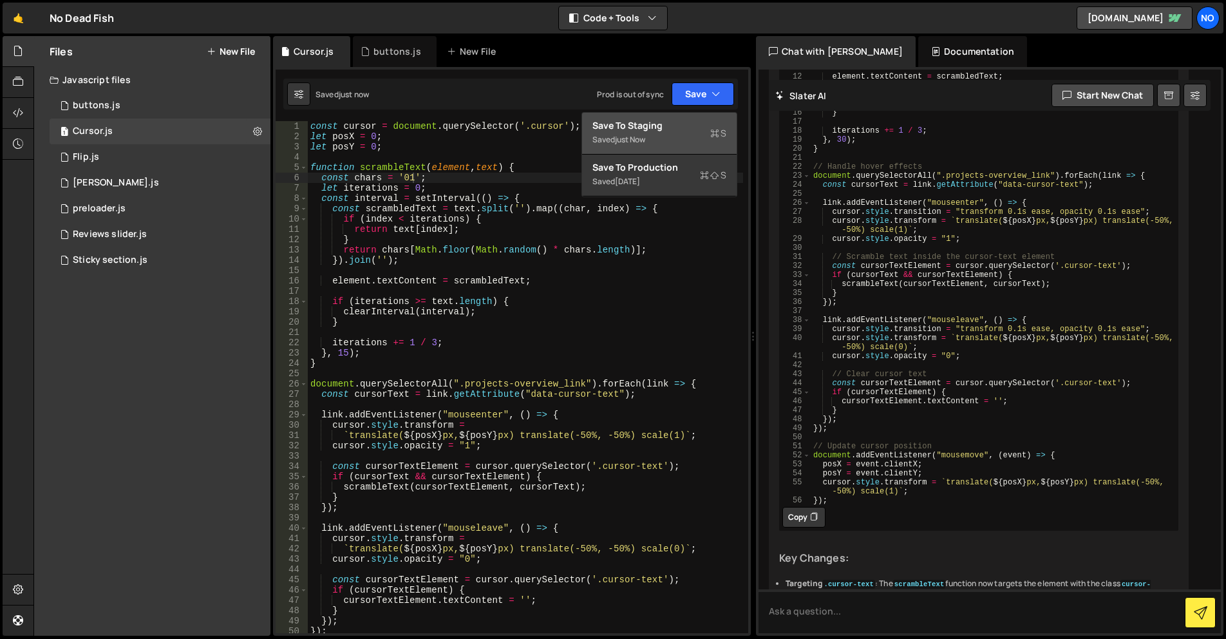
click at [667, 153] on button "Save to Staging S Saved just now" at bounding box center [659, 134] width 155 height 42
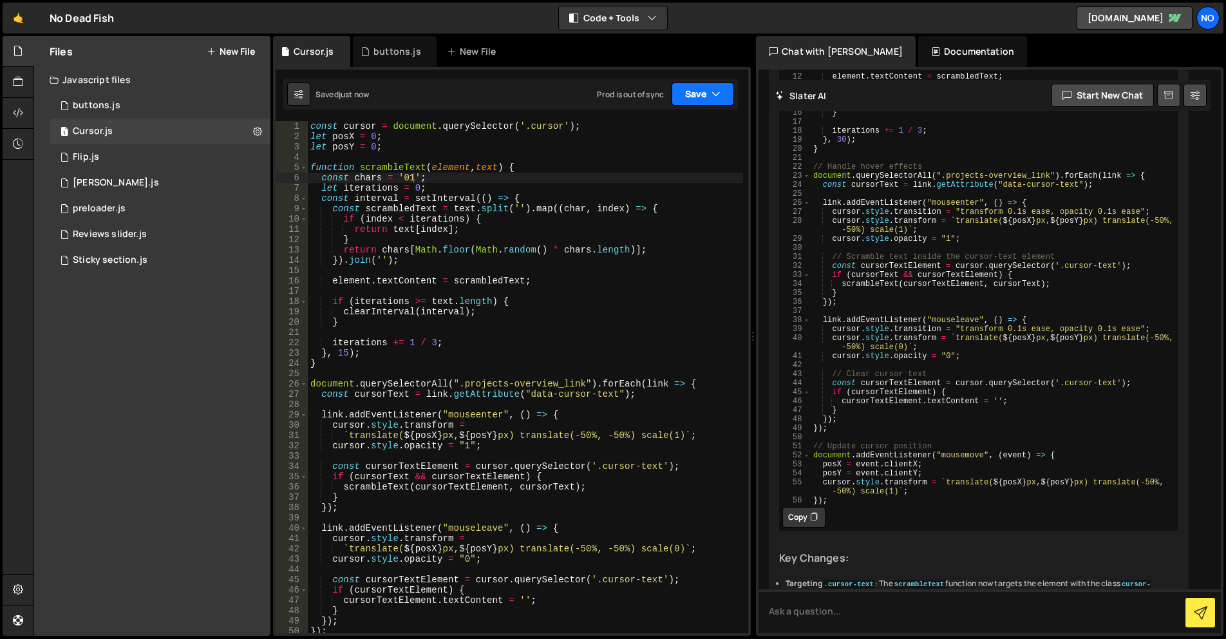
click at [688, 101] on button "Save" at bounding box center [703, 93] width 62 height 23
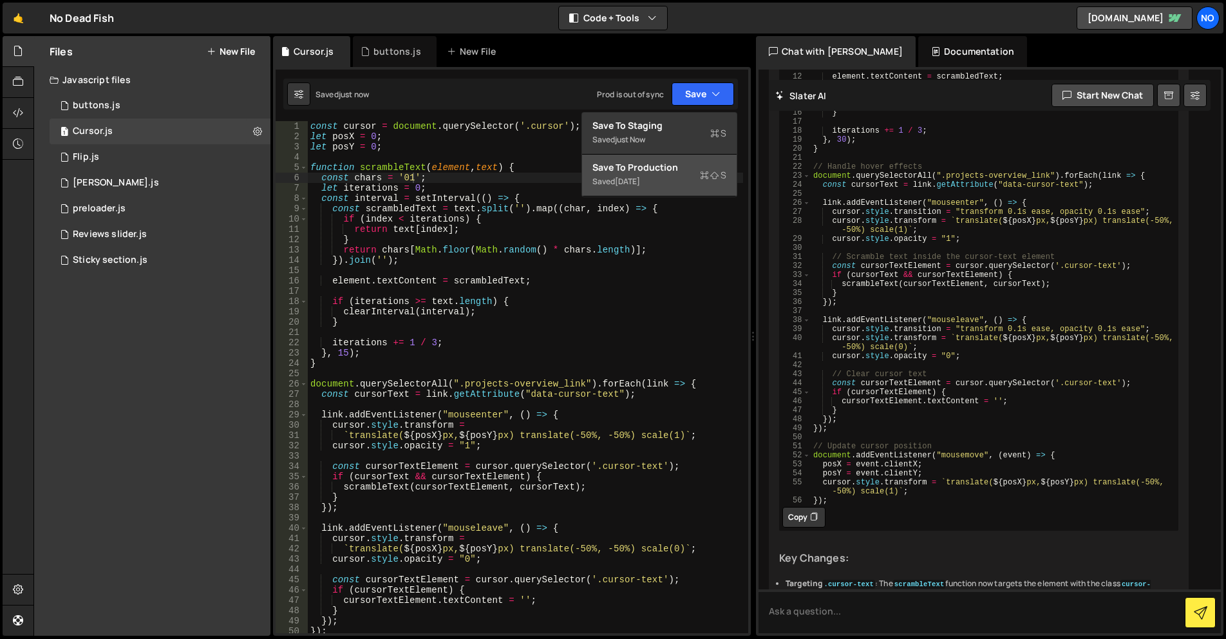
click at [667, 158] on button "Save to Production S Saved [DATE]" at bounding box center [659, 176] width 155 height 42
